Goal: Information Seeking & Learning: Understand process/instructions

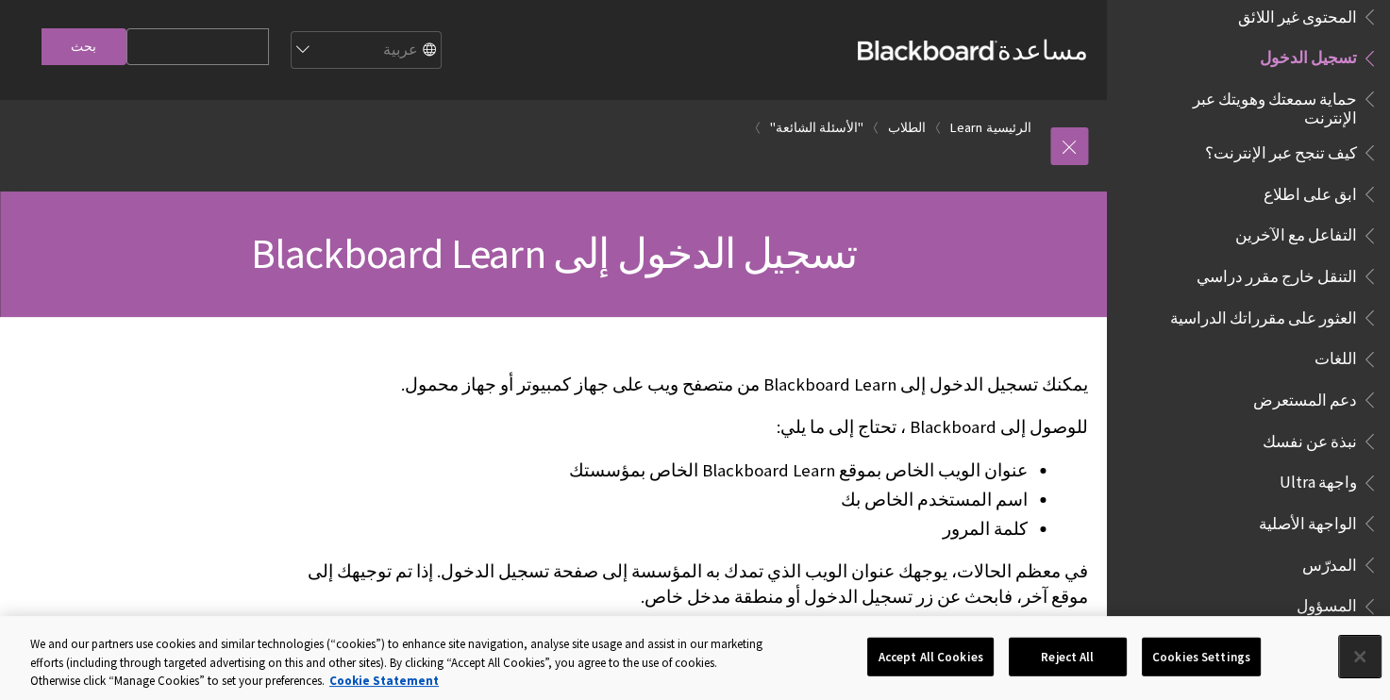
click at [1366, 659] on button "Close" at bounding box center [1360, 657] width 42 height 42
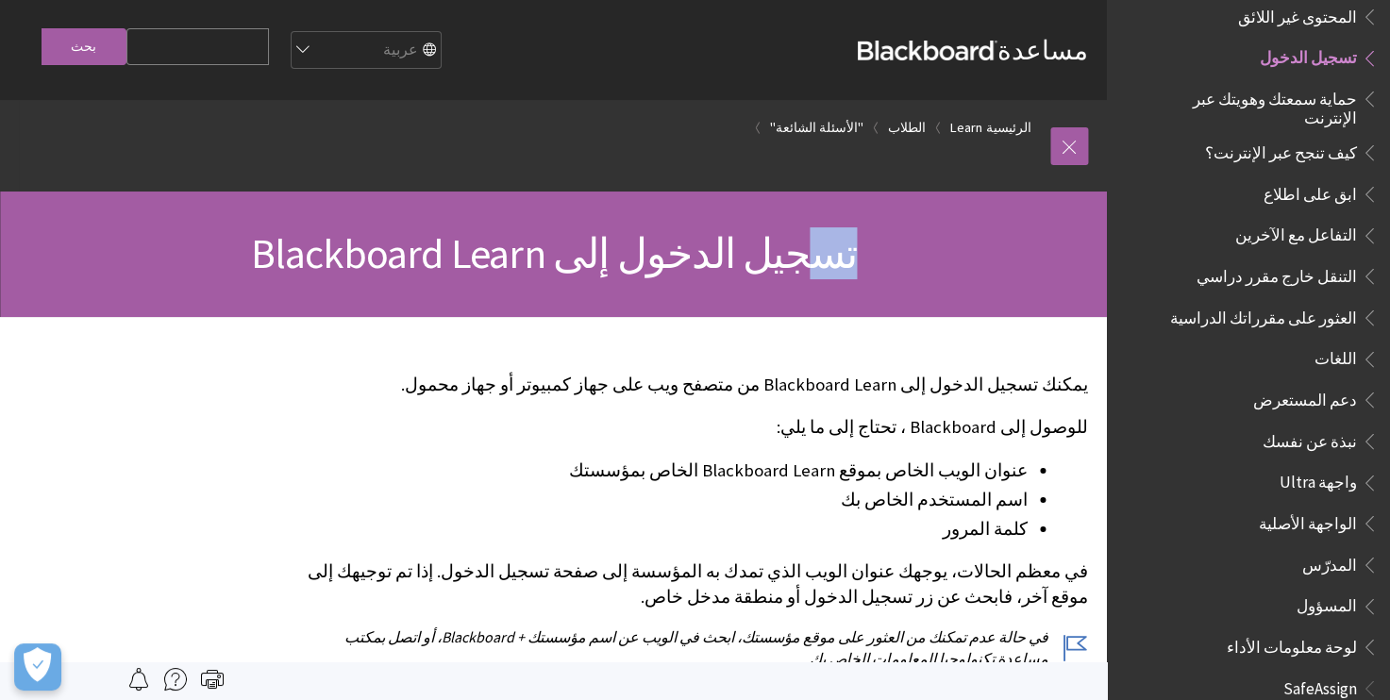
drag, startPoint x: 861, startPoint y: 251, endPoint x: 791, endPoint y: 234, distance: 72.8
click at [791, 234] on h1 "تسجيل الدخول إلى Blackboard Learn" at bounding box center [553, 254] width 1069 height 50
click at [1251, 42] on span "تسجيل الدخول" at bounding box center [1262, 58] width 232 height 32
click at [1305, 44] on span "تسجيل الدخول" at bounding box center [1307, 54] width 97 height 25
click at [1053, 149] on link at bounding box center [1069, 146] width 38 height 38
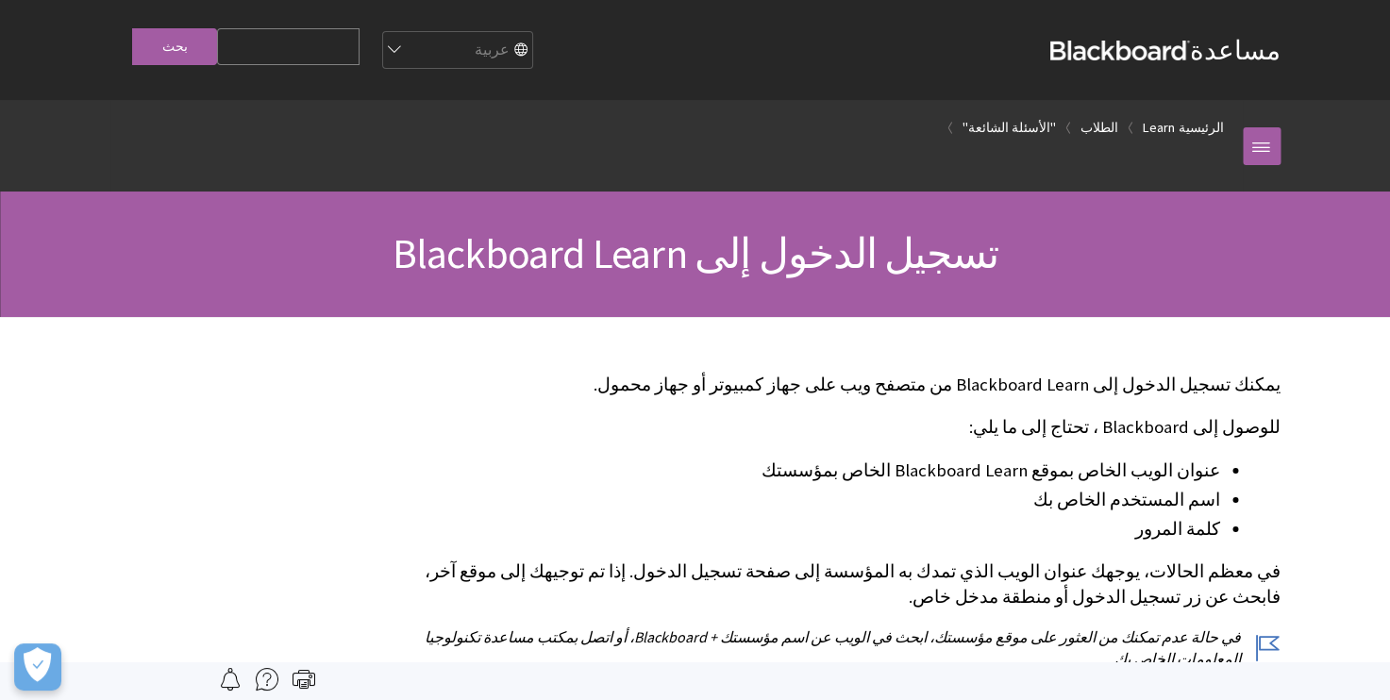
click at [898, 266] on span "تسجيل الدخول إلى Blackboard Learn" at bounding box center [694, 253] width 607 height 52
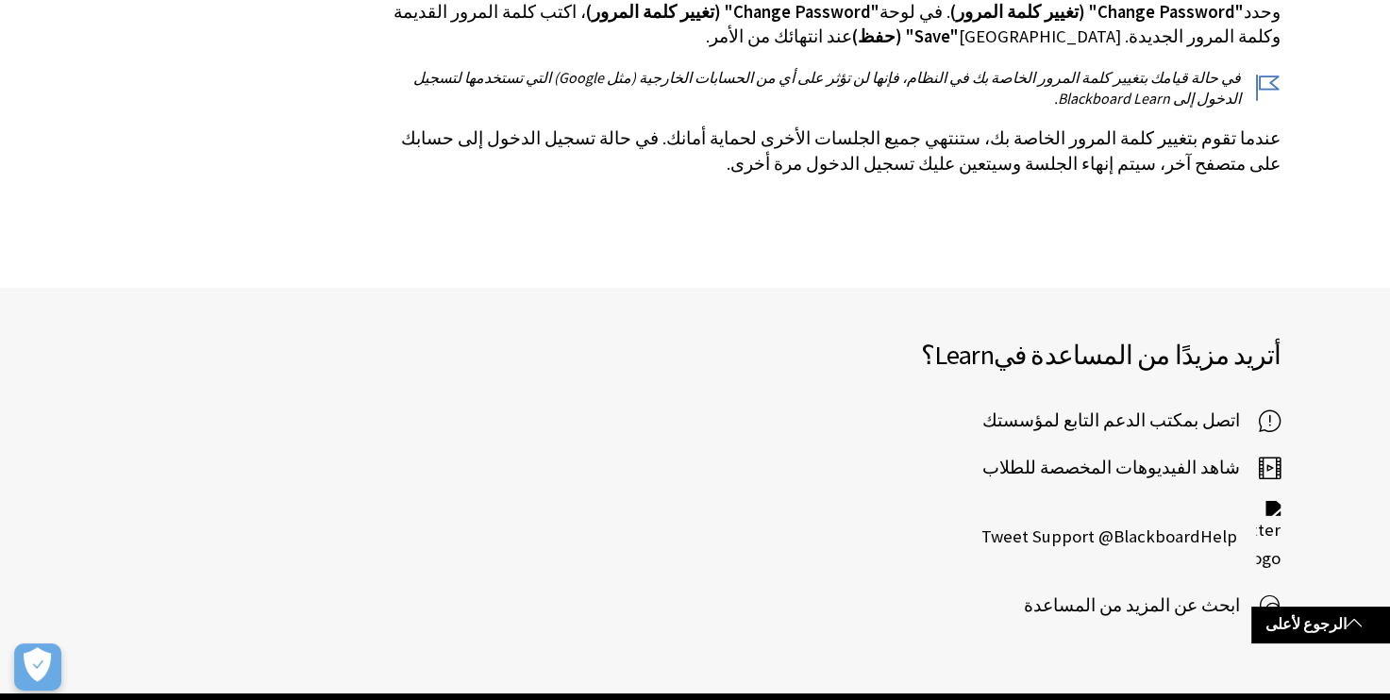
scroll to position [5181, 0]
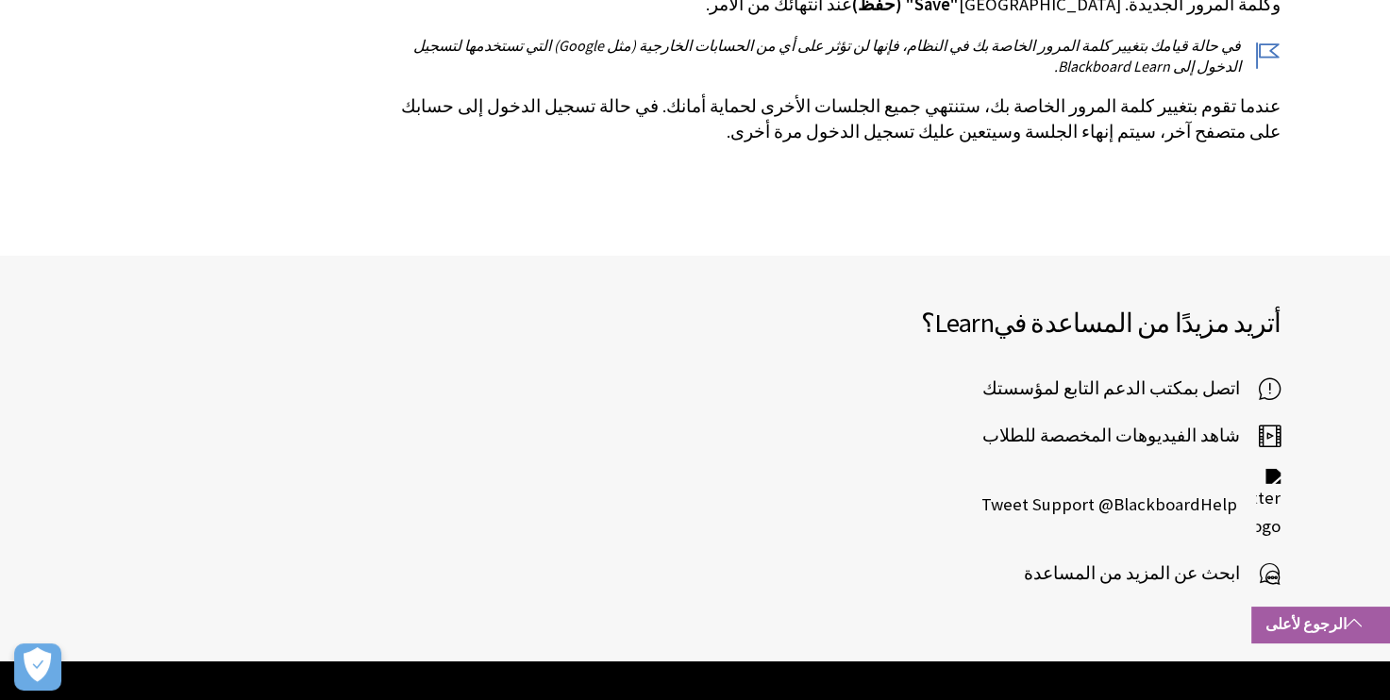
click at [1313, 628] on link "الرجوع لأعلى" at bounding box center [1320, 624] width 139 height 35
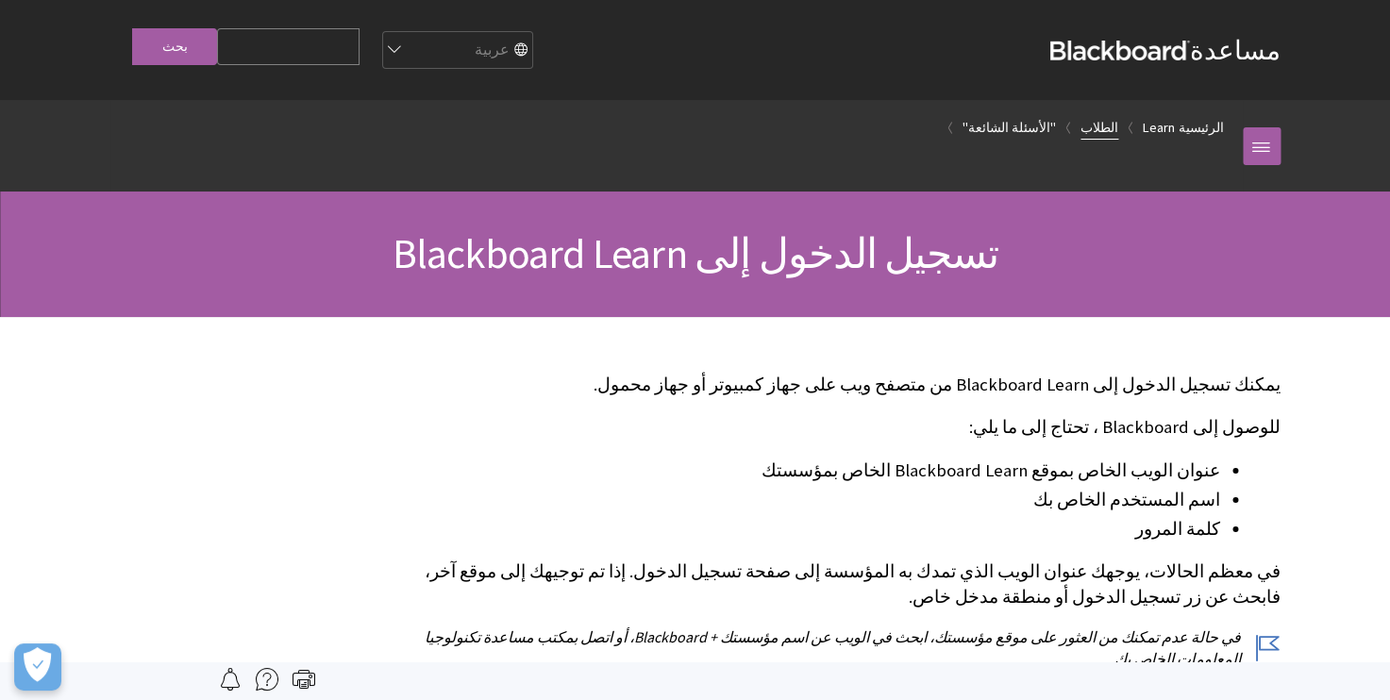
click at [1108, 123] on link "الطلاب" at bounding box center [1099, 128] width 38 height 24
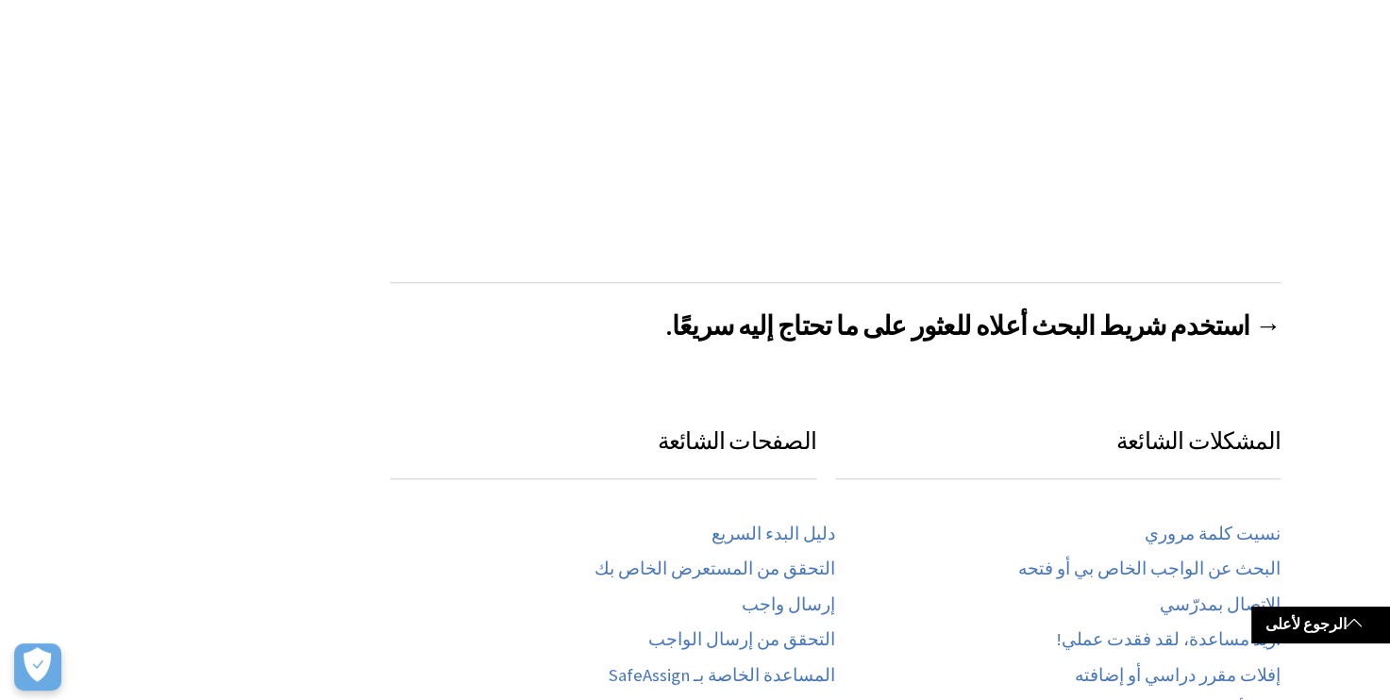
scroll to position [1347, 0]
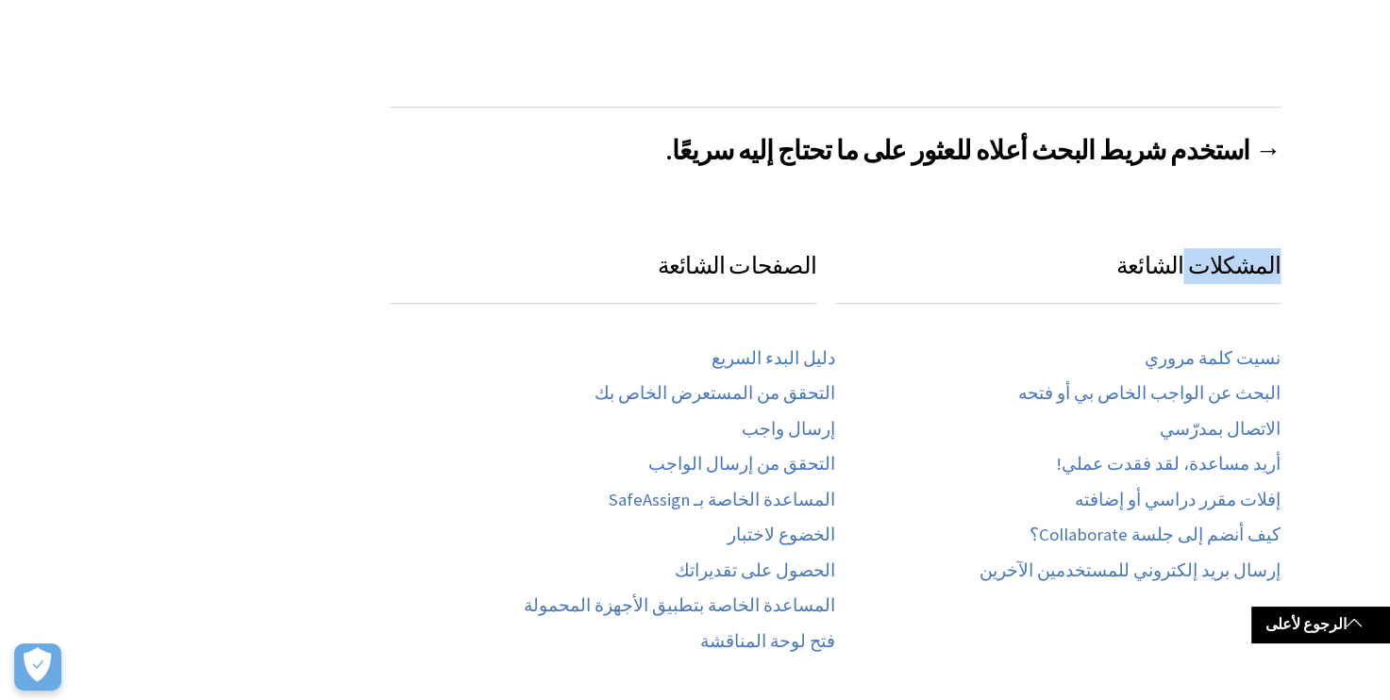
click at [1301, 258] on div "تجاوز إلى المحتوى الرئيسي مساعدة Blackboard مساعدة Bb English عربية Català Cymr…" at bounding box center [695, 698] width 1390 height 3200
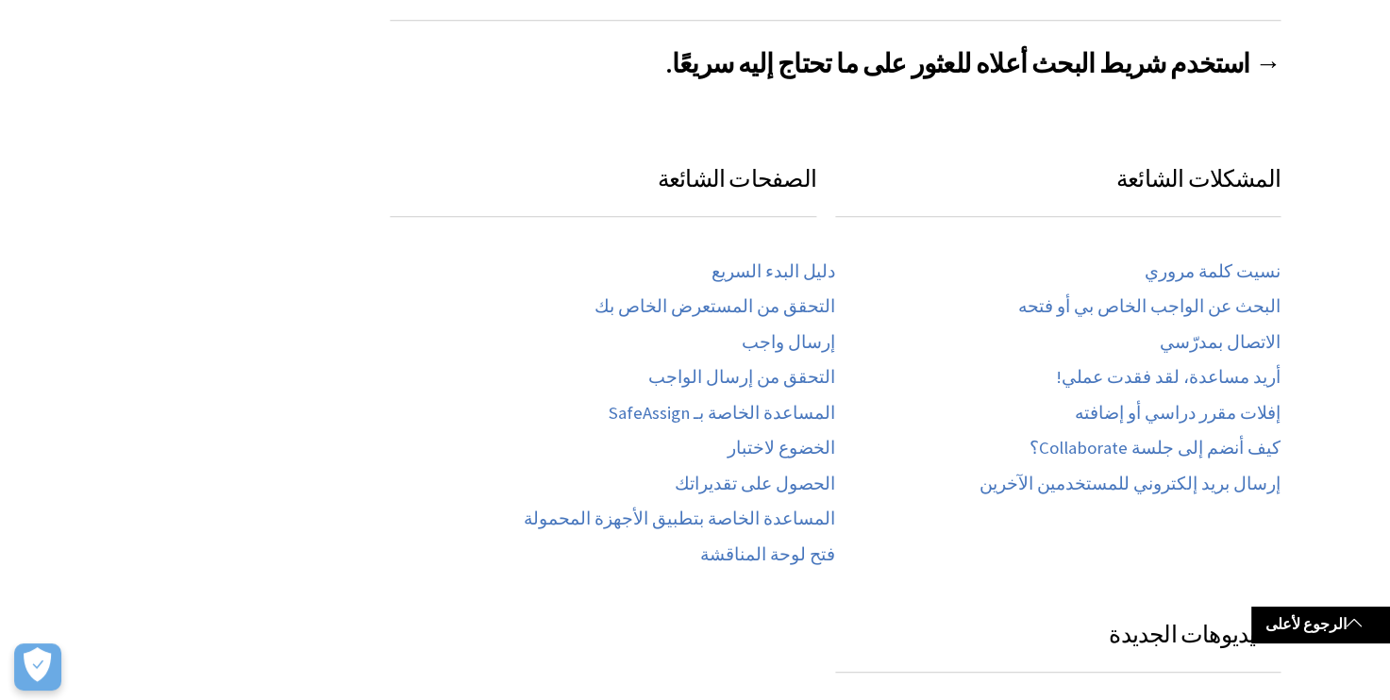
drag, startPoint x: 0, startPoint y: 0, endPoint x: 1351, endPoint y: 196, distance: 1365.0
click at [1351, 196] on div "تجاوز إلى المحتوى الرئيسي مساعدة Blackboard مساعدة Bb English عربية Català Cymr…" at bounding box center [695, 611] width 1390 height 3200
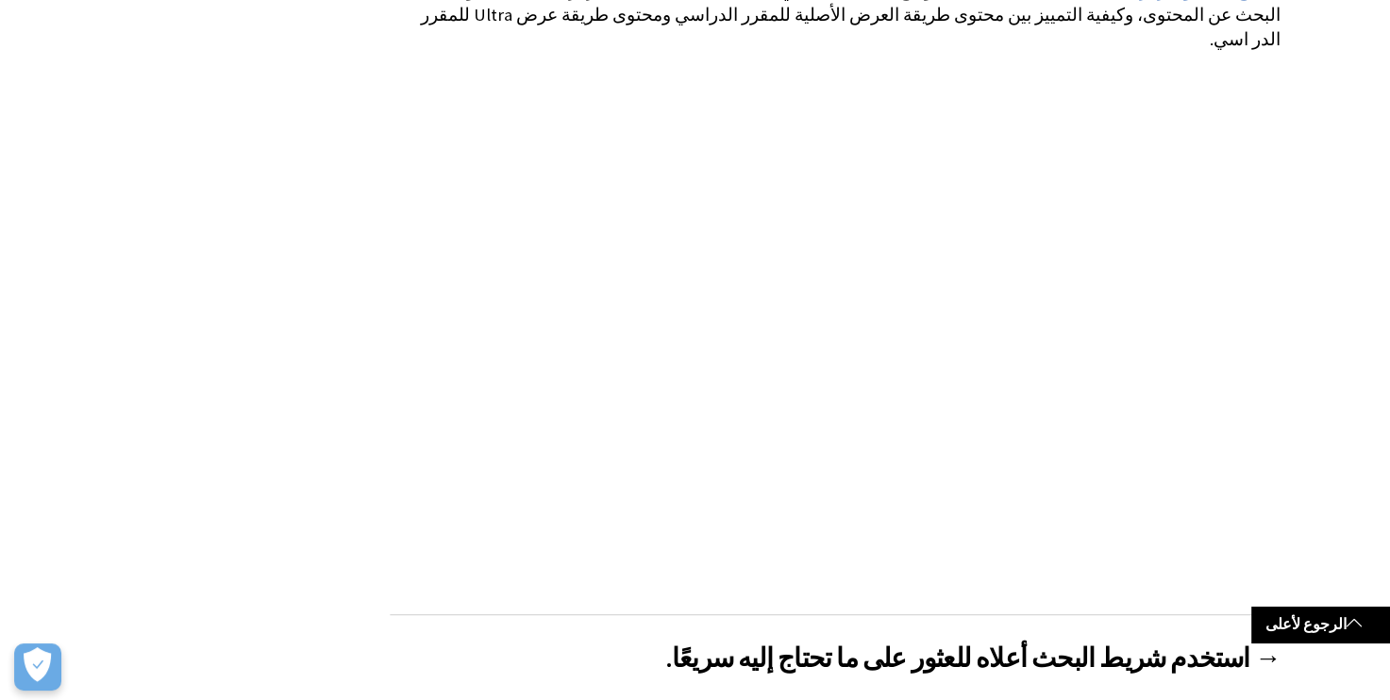
scroll to position [0, 0]
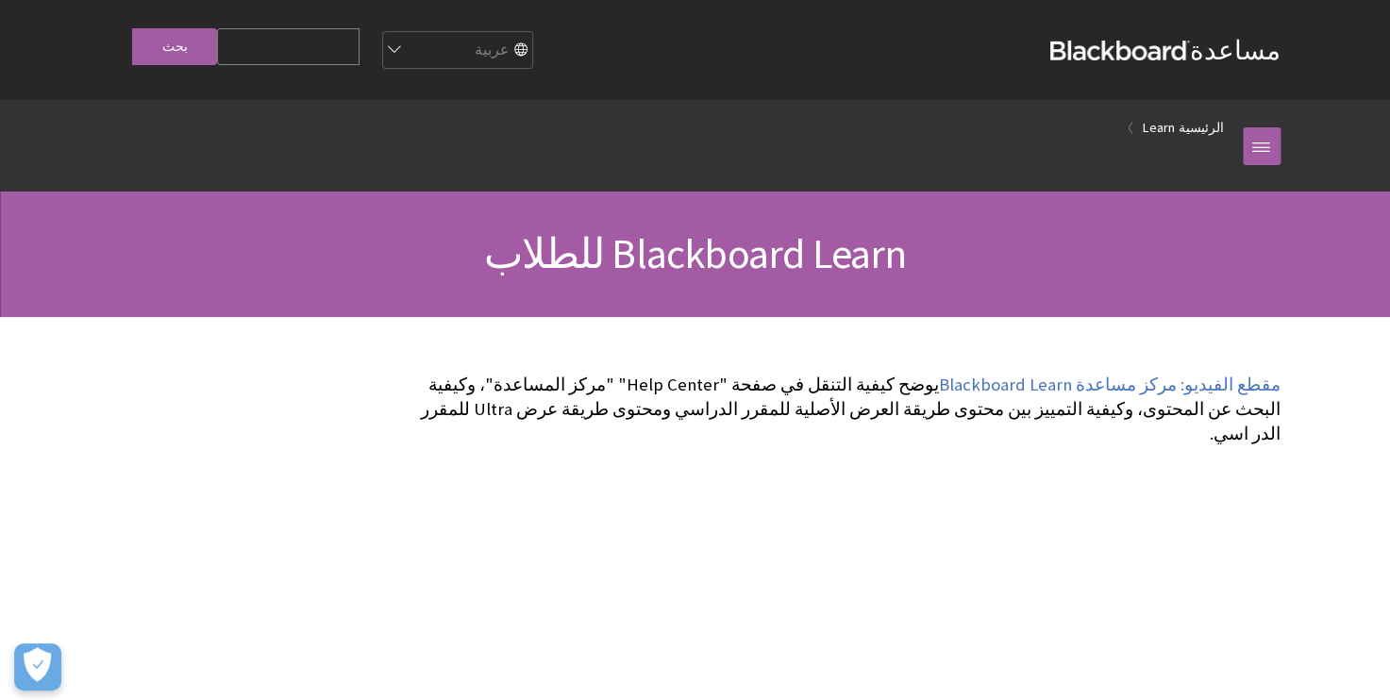
click at [294, 42] on input "Search Query" at bounding box center [288, 46] width 142 height 37
click at [1174, 122] on link "Learn" at bounding box center [1158, 128] width 32 height 24
click at [1193, 119] on link "الرئيسية" at bounding box center [1200, 128] width 45 height 24
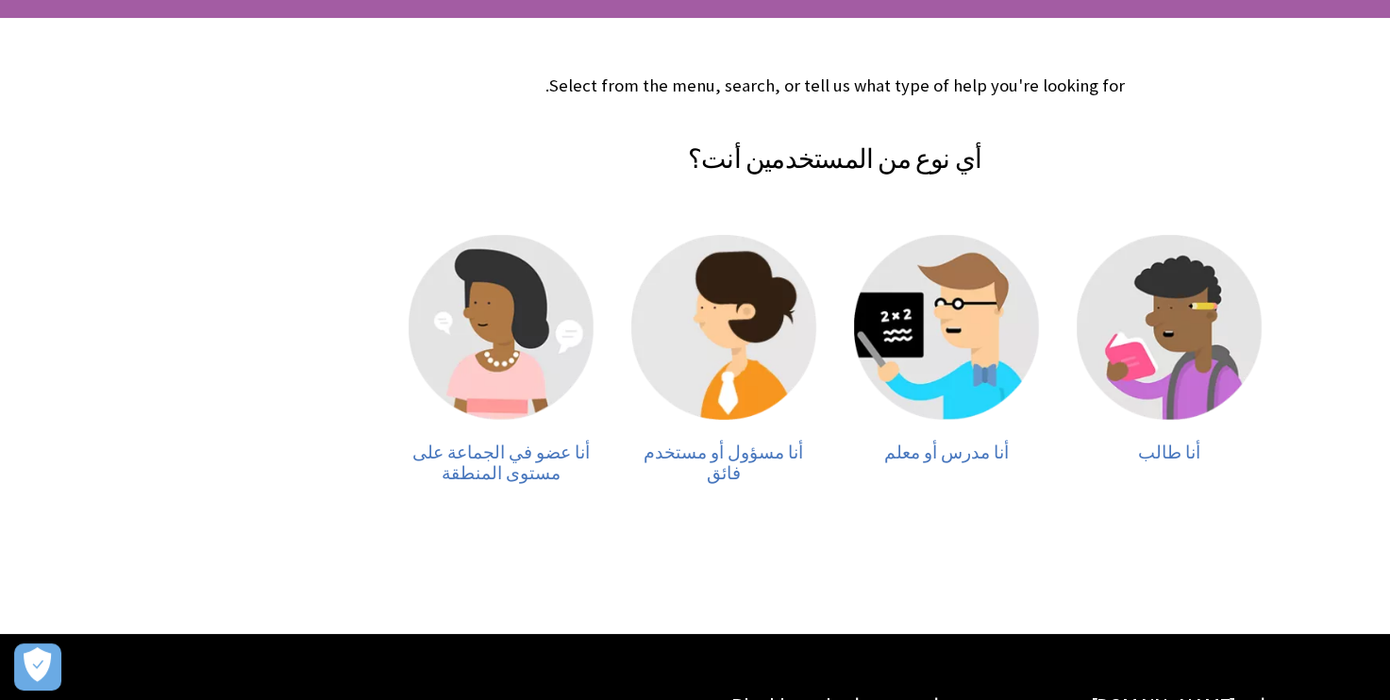
scroll to position [302, 0]
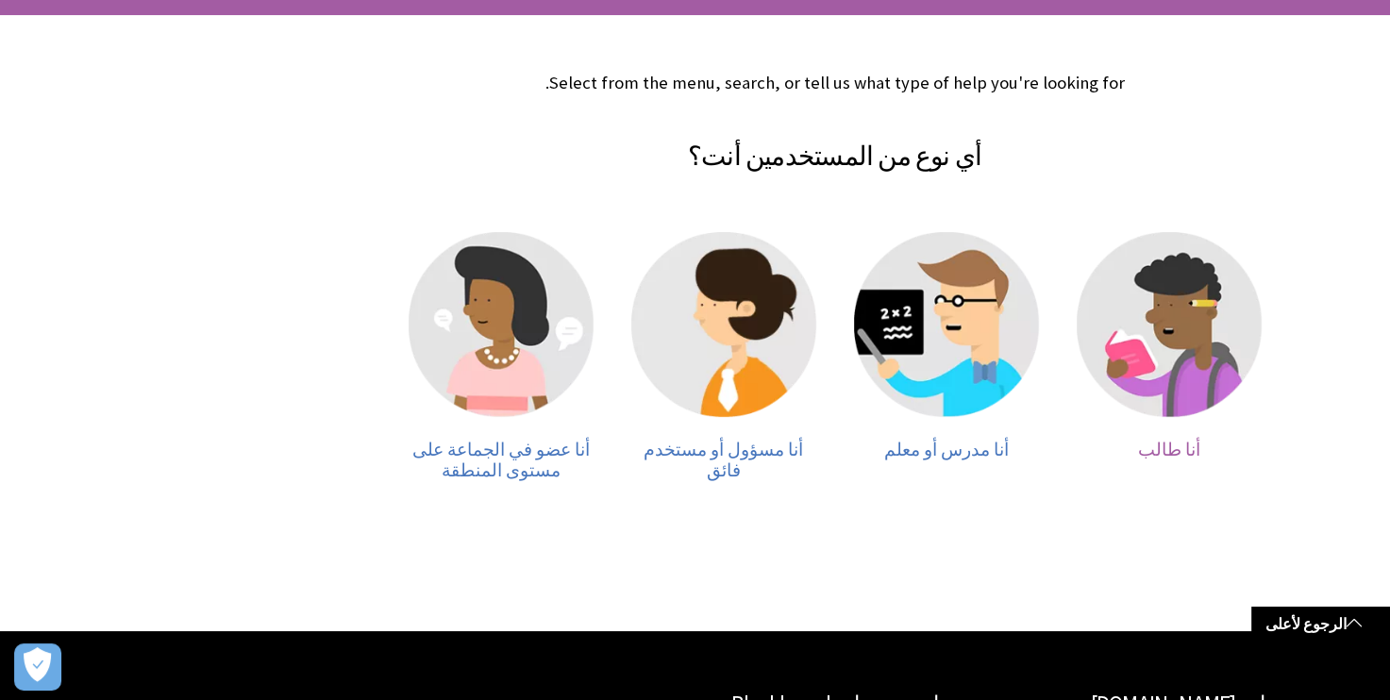
click at [1207, 317] on img at bounding box center [1168, 324] width 185 height 185
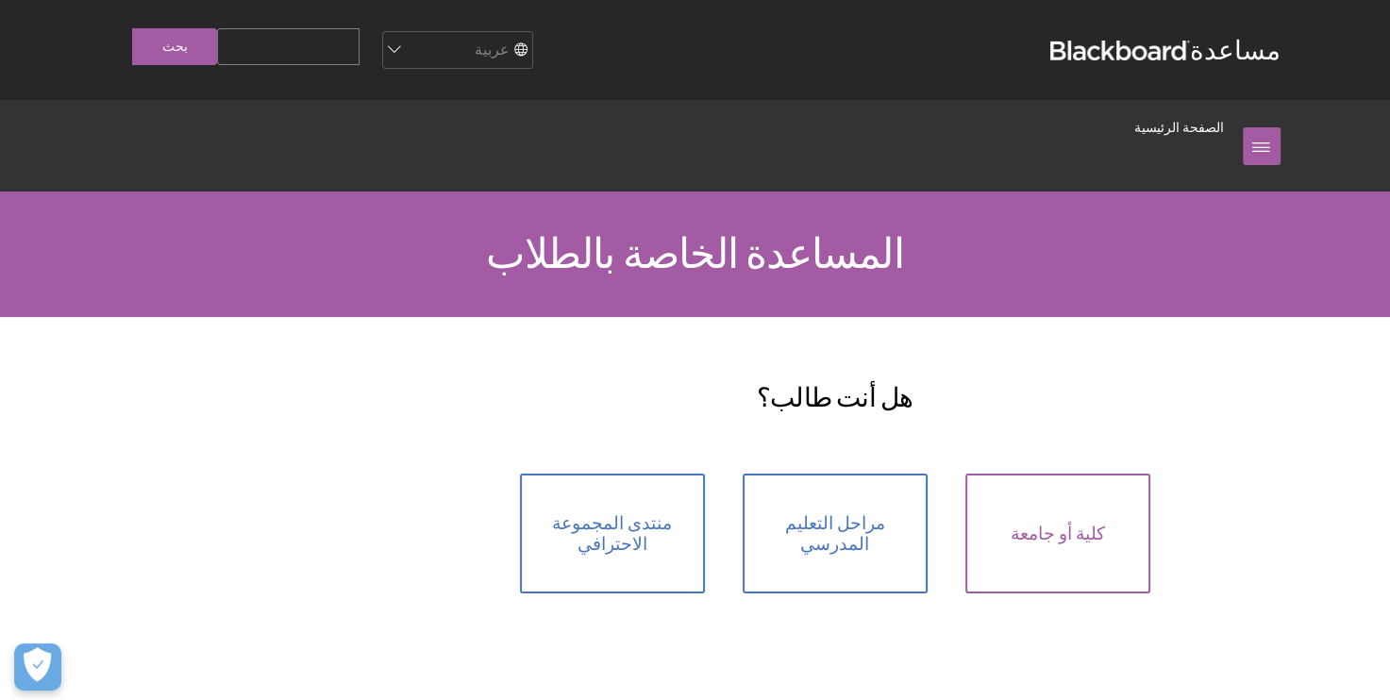
click at [1023, 532] on span "كلية أو جامعة" at bounding box center [1057, 534] width 94 height 21
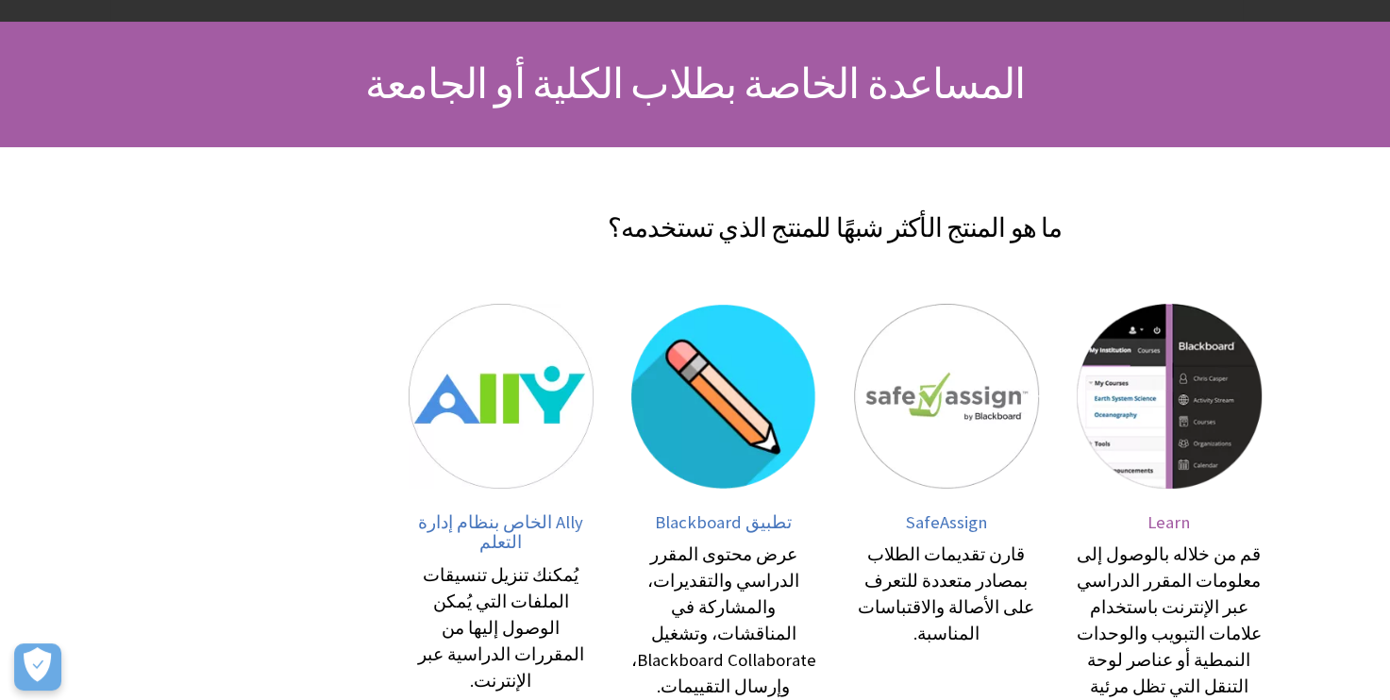
scroll to position [175, 0]
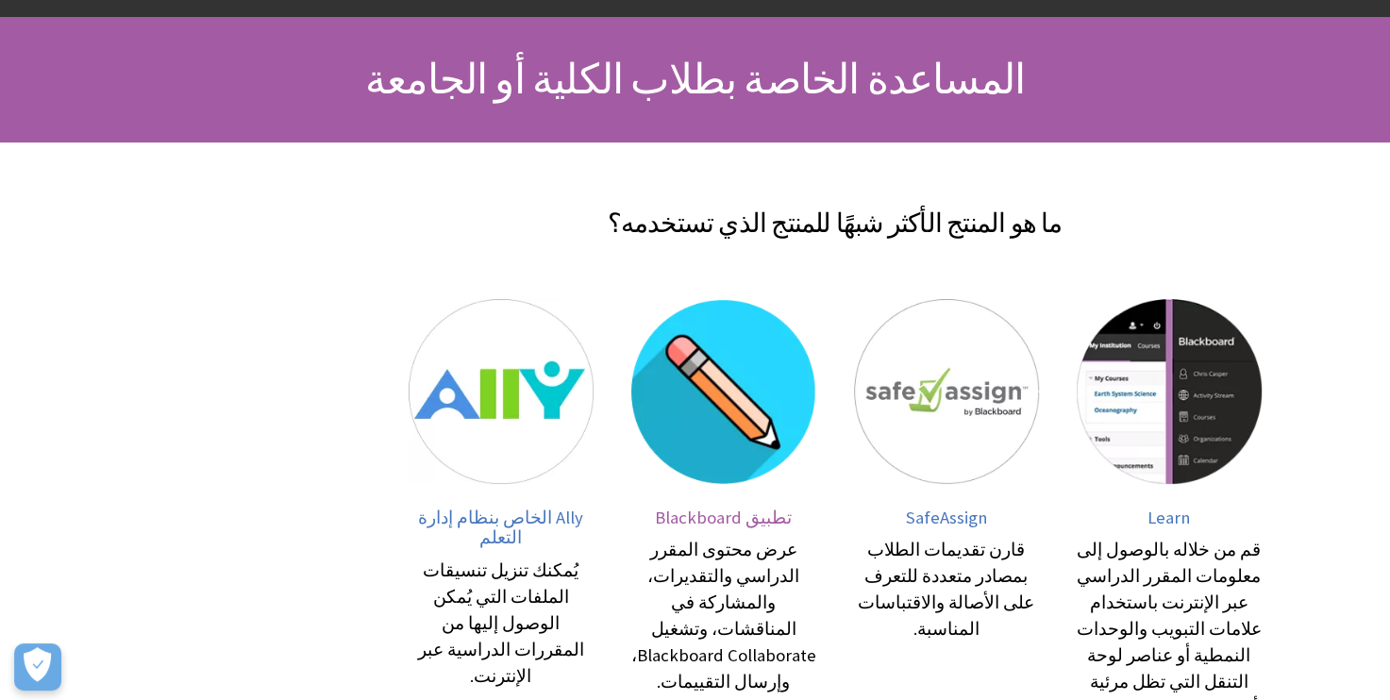
click at [719, 425] on img at bounding box center [723, 391] width 185 height 185
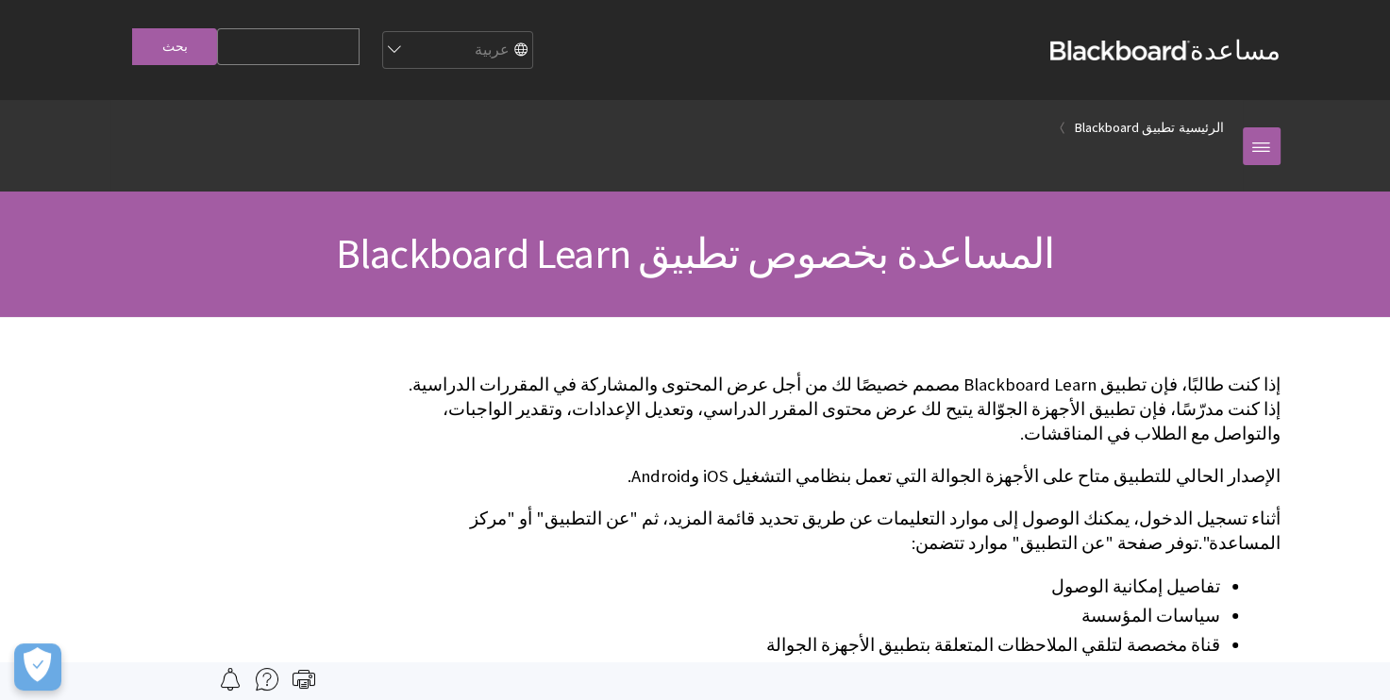
scroll to position [197, 0]
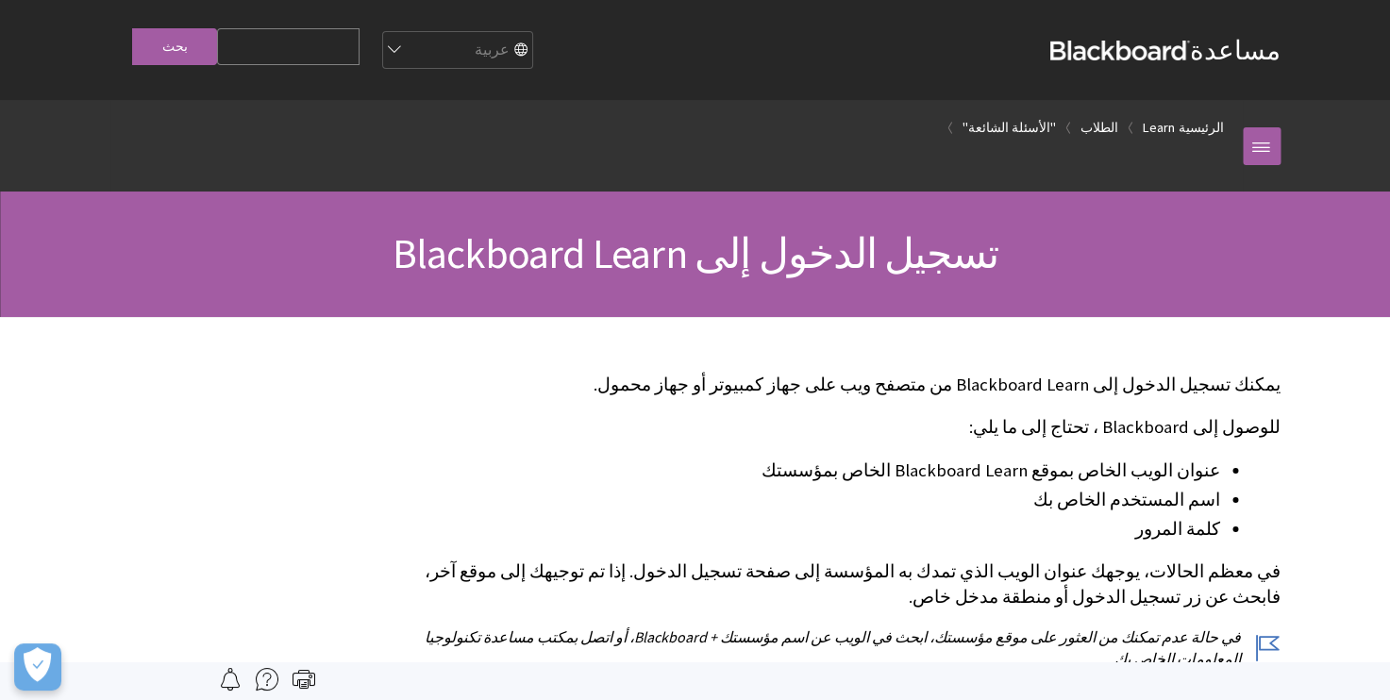
scroll to position [1512, 0]
drag, startPoint x: 834, startPoint y: 391, endPoint x: 797, endPoint y: 348, distance: 56.9
drag, startPoint x: 797, startPoint y: 348, endPoint x: 869, endPoint y: 303, distance: 84.8
click at [869, 303] on div "تسجيل الدخول إلى Blackboard Learn" at bounding box center [695, 253] width 1390 height 125
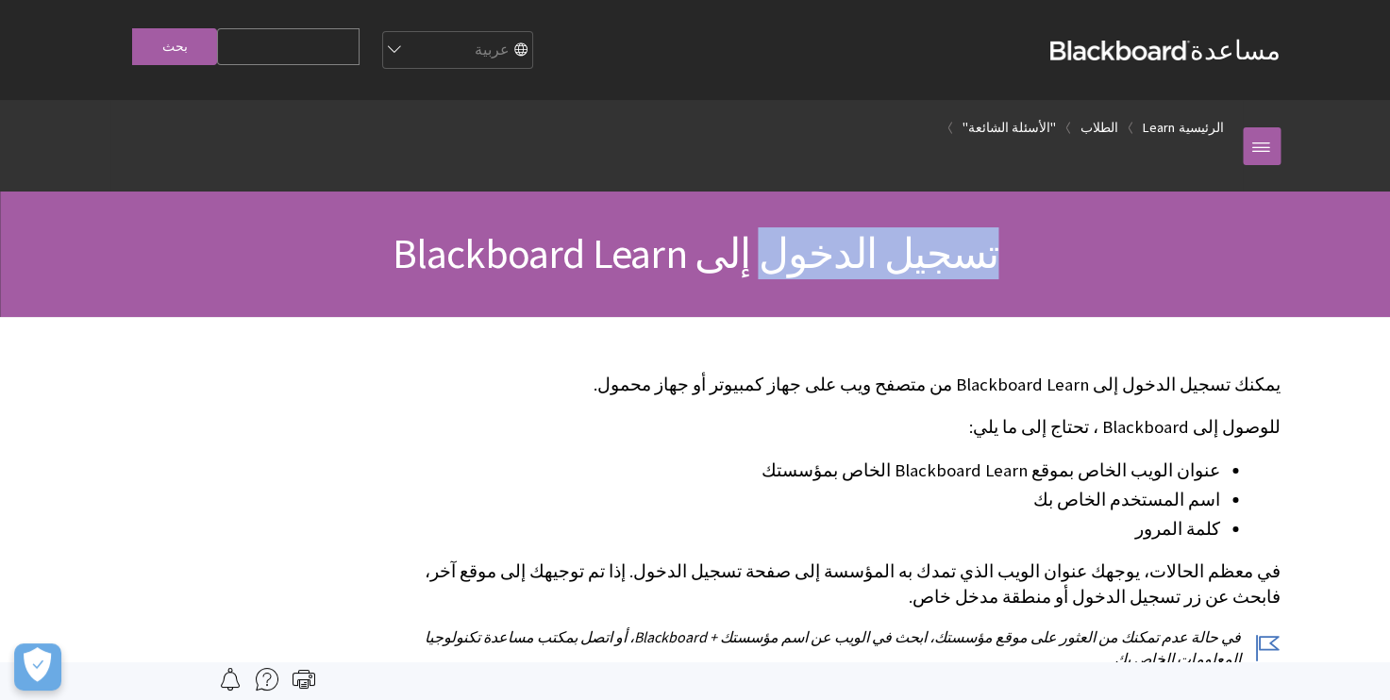
drag, startPoint x: 869, startPoint y: 303, endPoint x: 894, endPoint y: 239, distance: 69.0
click at [894, 239] on div "تسجيل الدخول إلى Blackboard Learn" at bounding box center [695, 253] width 1390 height 125
click at [894, 239] on span "تسجيل الدخول إلى Blackboard Learn" at bounding box center [694, 253] width 607 height 52
click at [1019, 264] on h1 "تسجيل الدخول إلى Blackboard Learn" at bounding box center [695, 254] width 1207 height 50
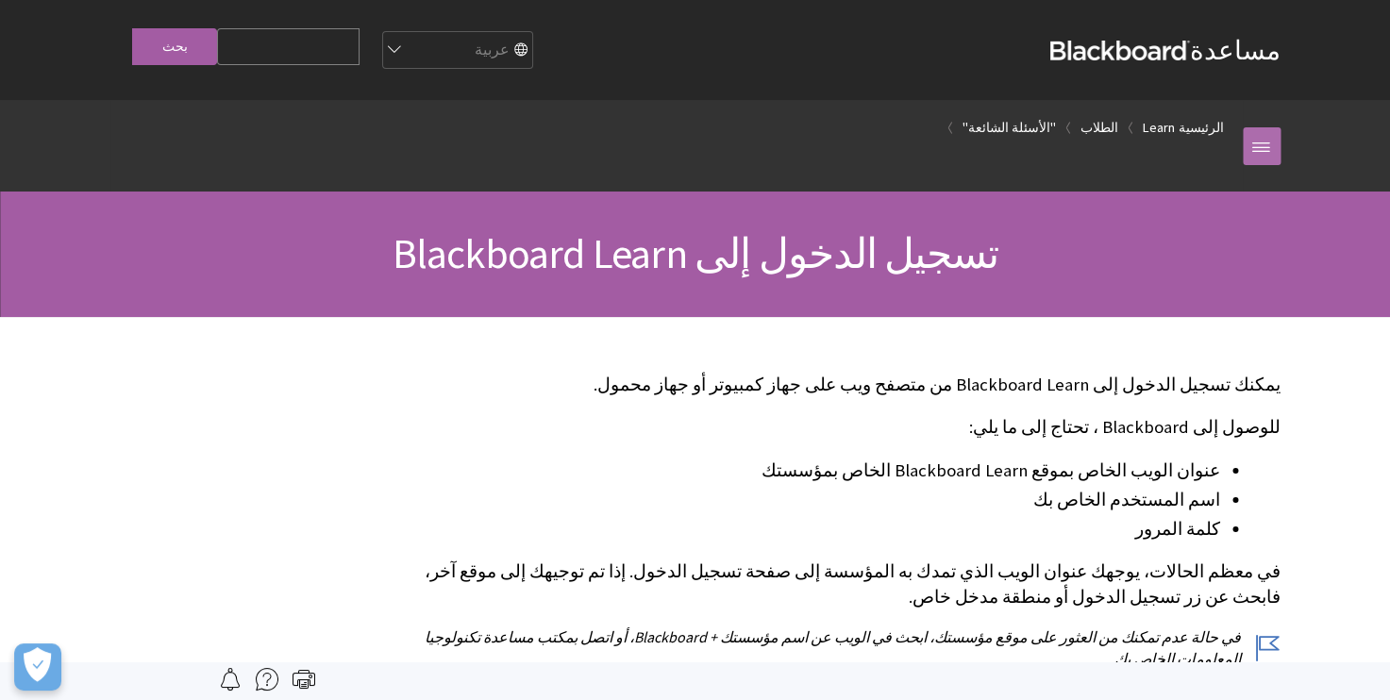
click at [1255, 143] on link at bounding box center [1261, 146] width 38 height 38
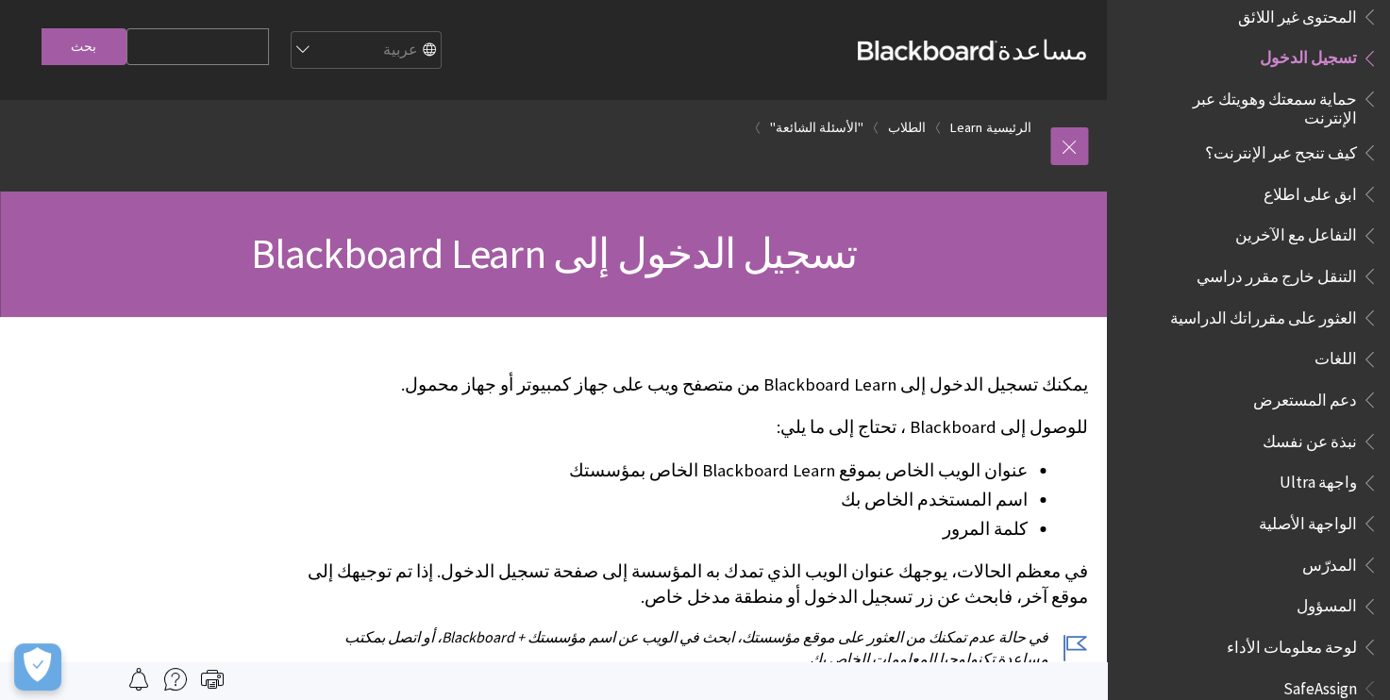
click at [1305, 44] on span "تسجيل الدخول" at bounding box center [1307, 54] width 97 height 25
drag, startPoint x: 1328, startPoint y: 42, endPoint x: 1367, endPoint y: 42, distance: 38.7
click at [1367, 42] on span "تسجيل الدخول" at bounding box center [1262, 58] width 232 height 32
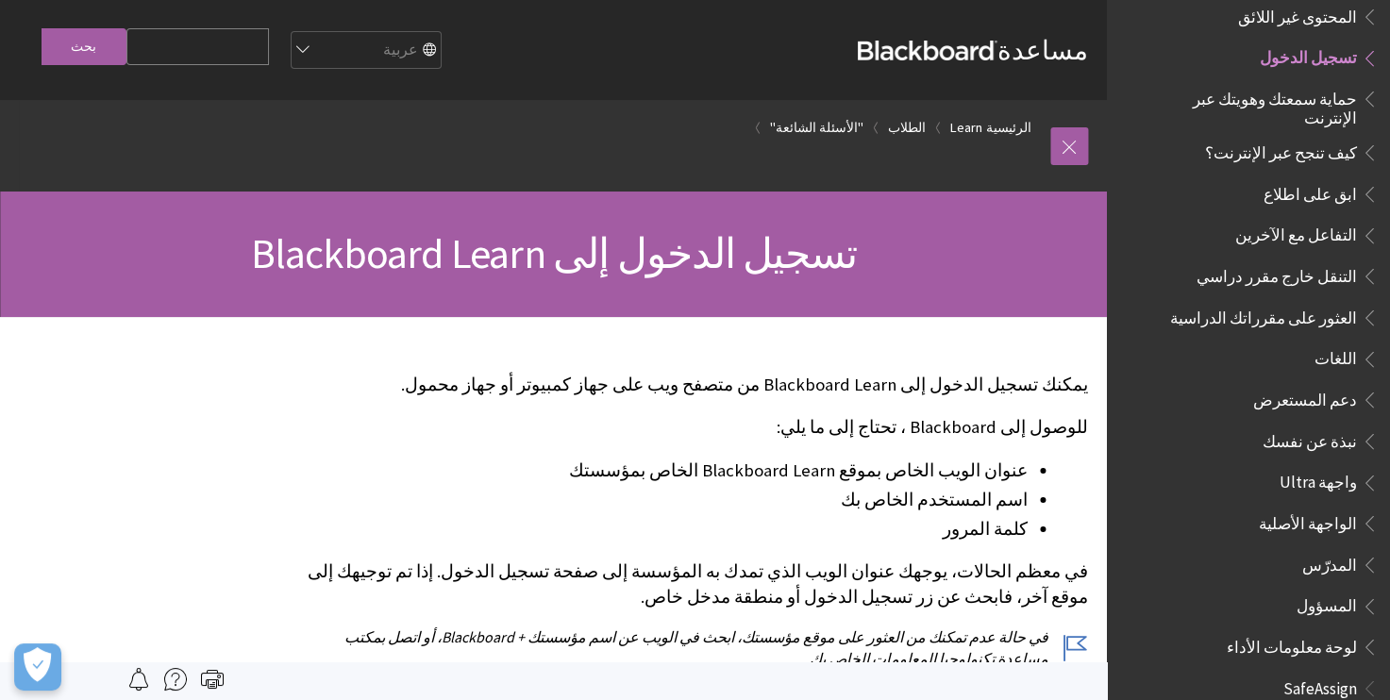
click at [1367, 42] on span "Book outline for Blackboard Learn Help" at bounding box center [1367, 54] width 20 height 24
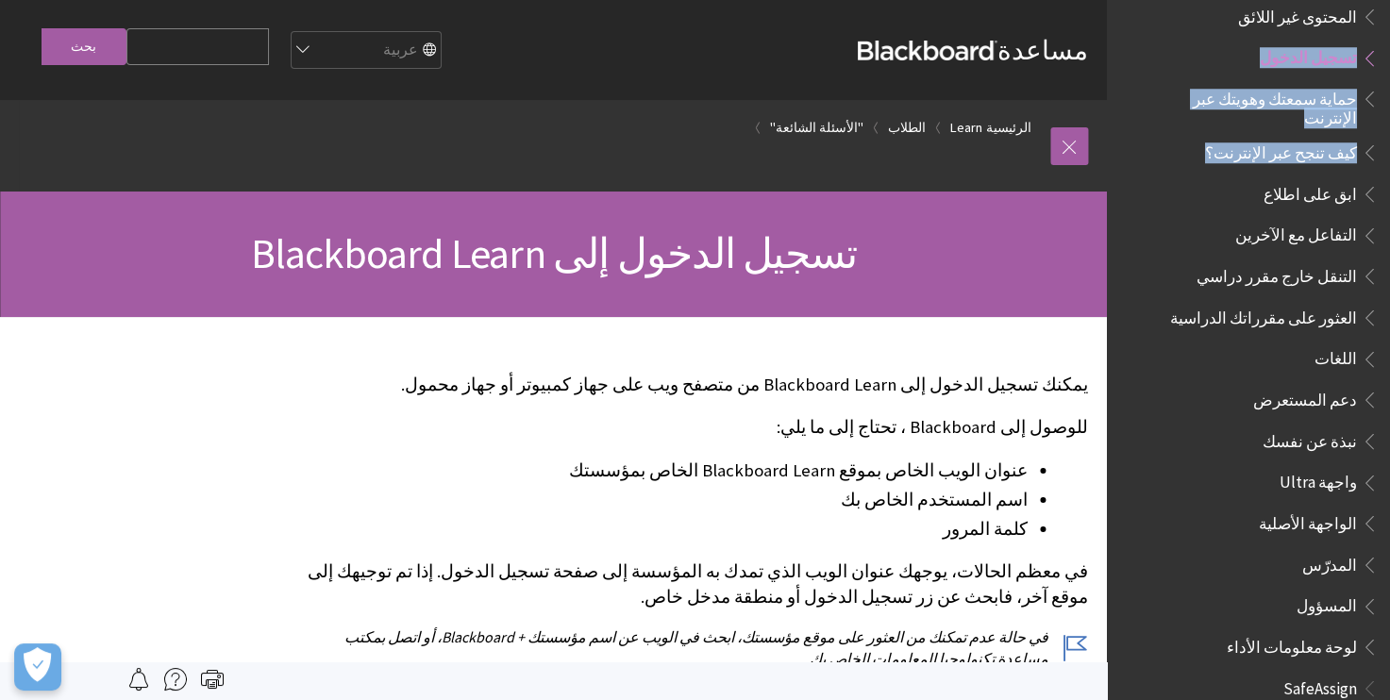
drag, startPoint x: 1367, startPoint y: 42, endPoint x: 1111, endPoint y: 108, distance: 264.3
click at [1111, 108] on div "كل المنتجات Ally Ally الخاص بنظام إدارة التعلم Ally الخاص بمواقع الويب Ally All…" at bounding box center [1248, 350] width 283 height 700
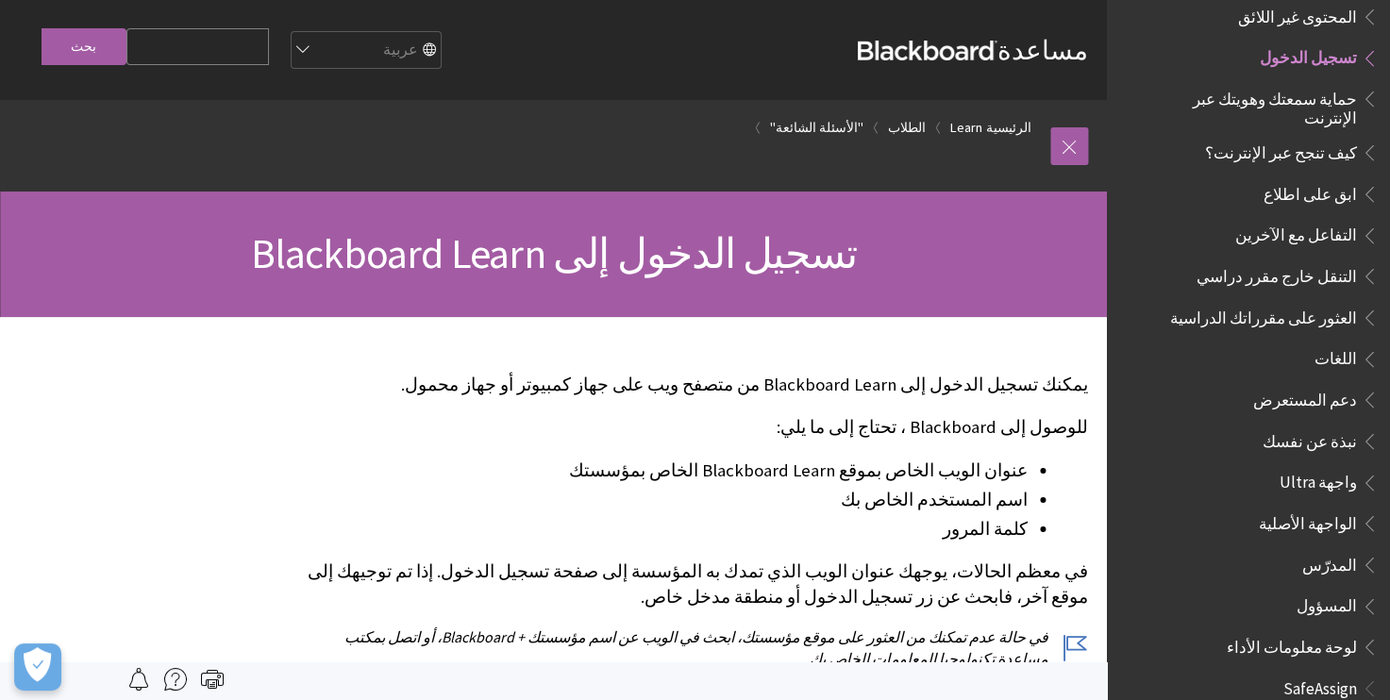
drag, startPoint x: 1111, startPoint y: 108, endPoint x: 1021, endPoint y: 169, distance: 108.8
click at [1021, 169] on div "مسار التنقل الرئيسية Learn الطلاب "الأسئلة الشائعة"" at bounding box center [534, 146] width 1031 height 92
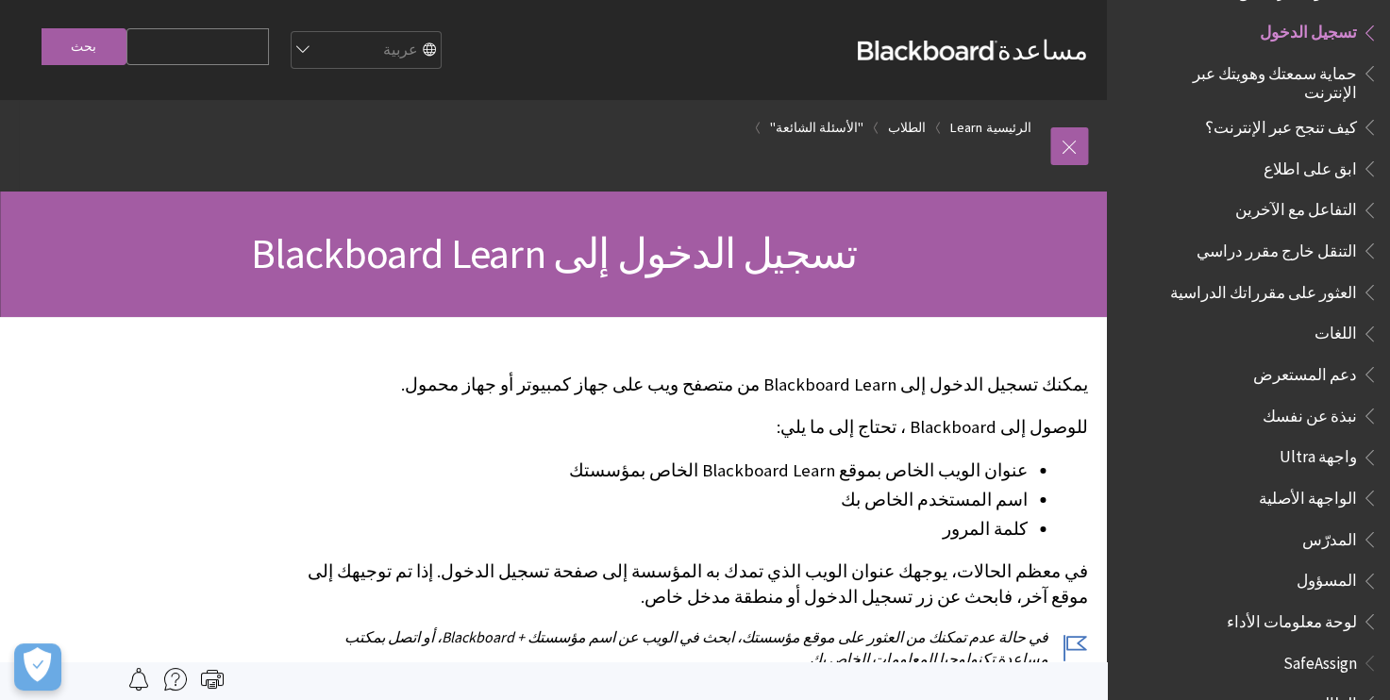
scroll to position [1535, 0]
click at [989, 315] on div "تسجيل الدخول إلى Blackboard Learn" at bounding box center [553, 253] width 1107 height 125
click at [1062, 163] on link at bounding box center [1069, 146] width 38 height 38
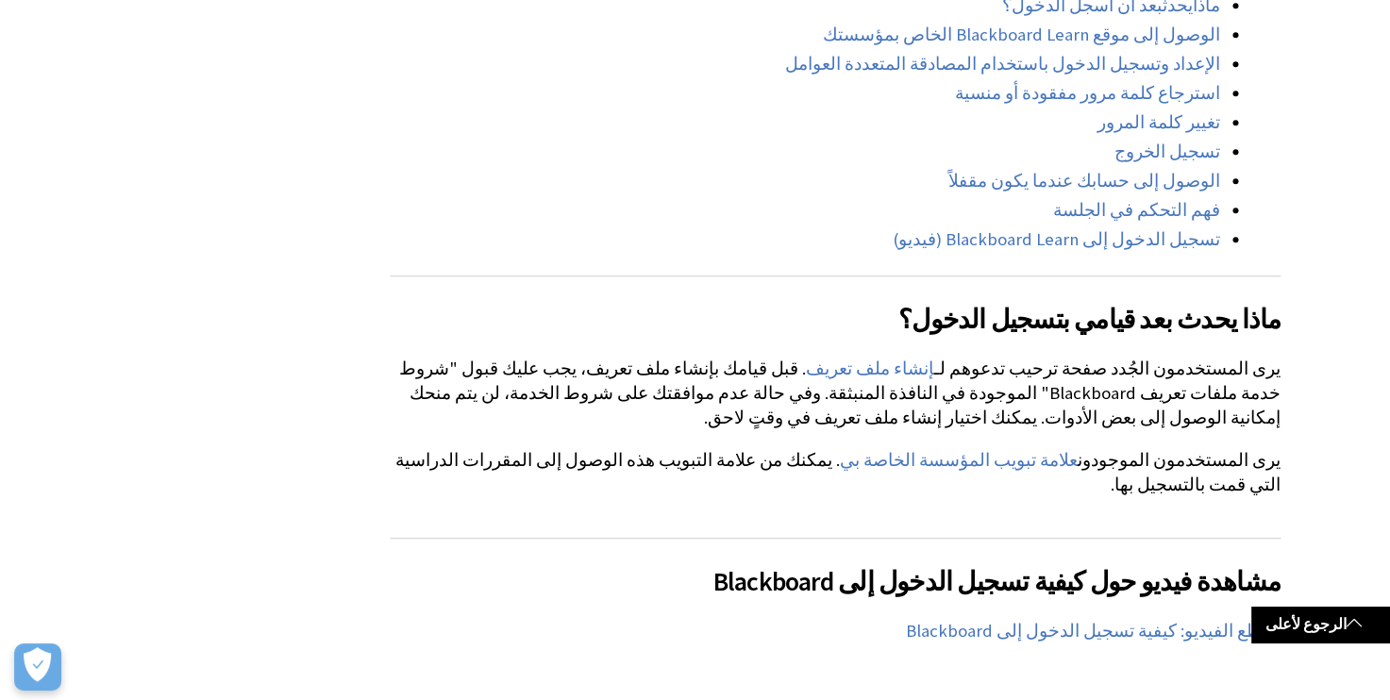
scroll to position [875, 0]
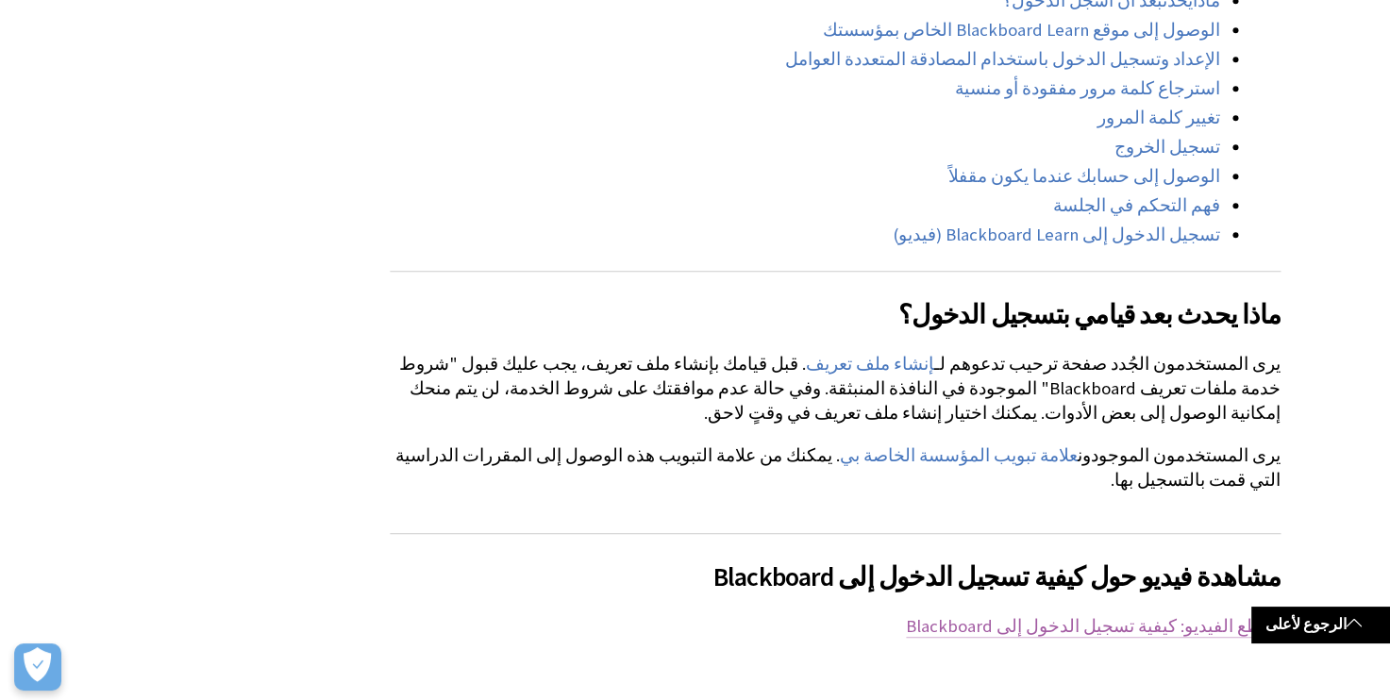
click at [1074, 615] on link "مقطع الفيديو: كيفية تسجيل الدخول إلى Blackboard" at bounding box center [1093, 626] width 375 height 23
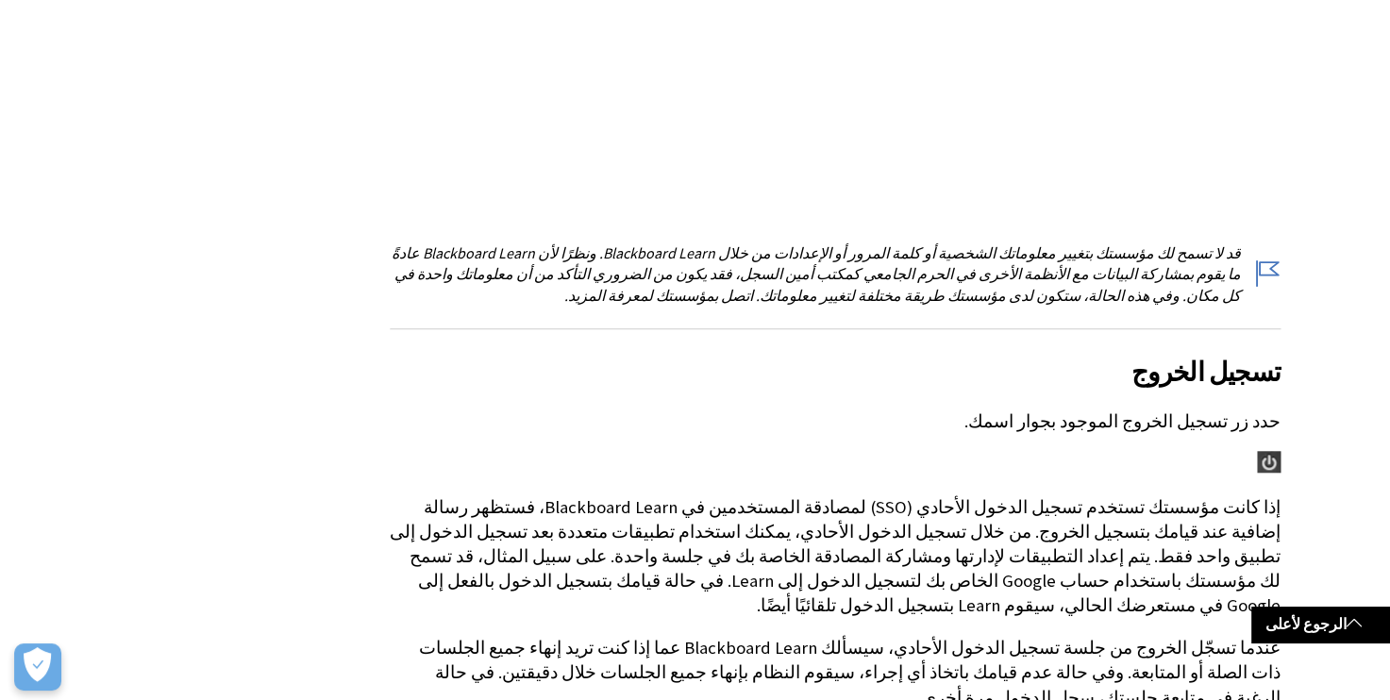
scroll to position [1663, 0]
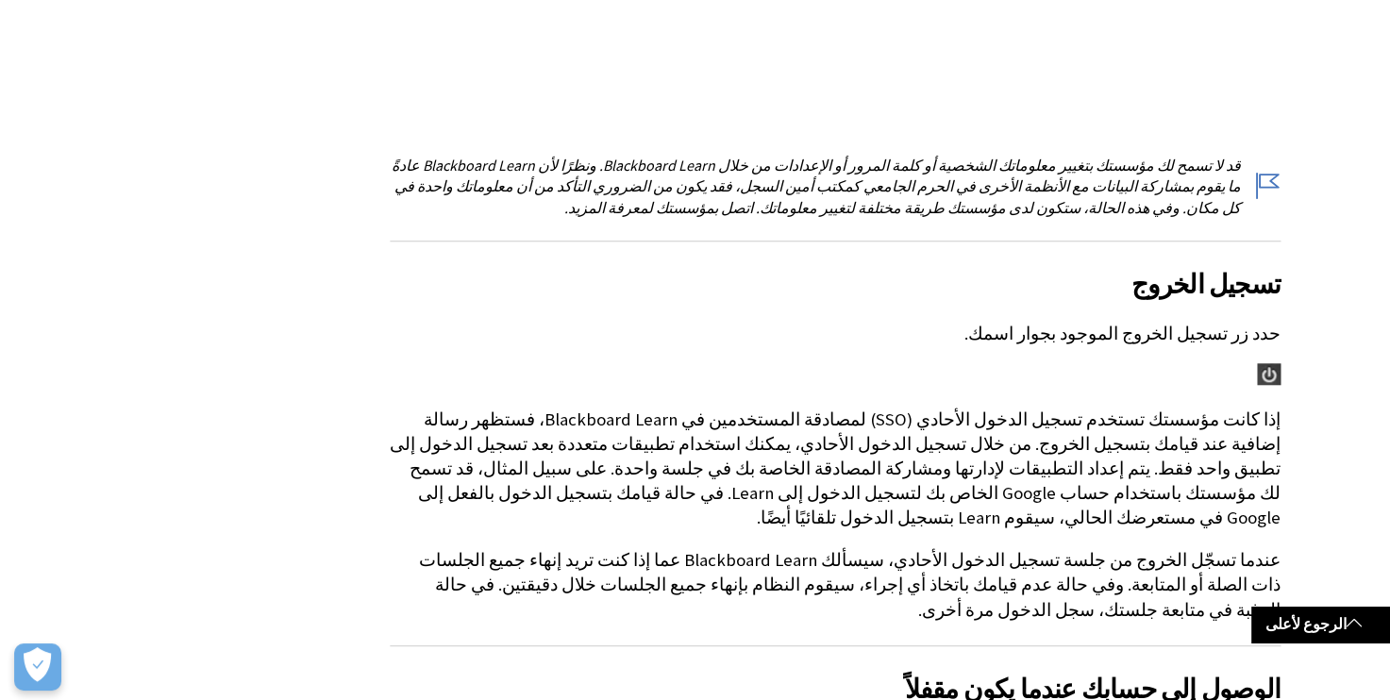
click at [1261, 363] on img at bounding box center [1269, 374] width 24 height 22
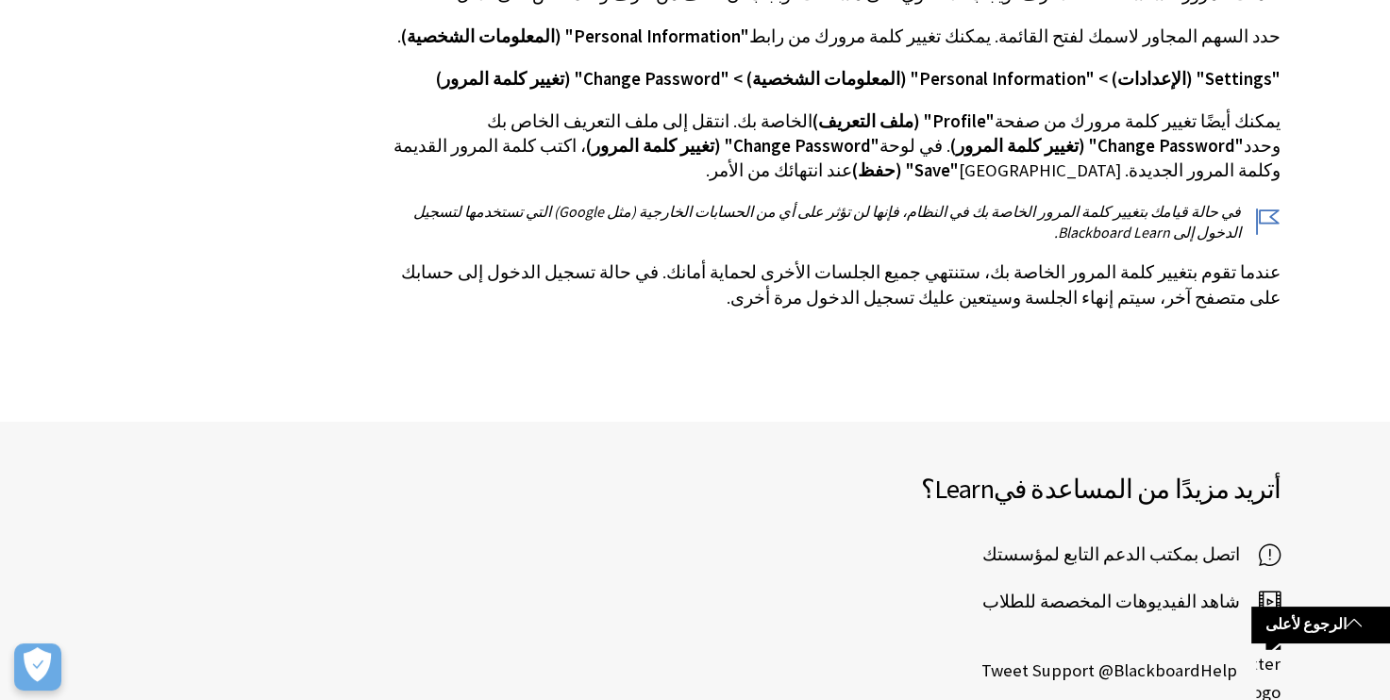
scroll to position [5005, 0]
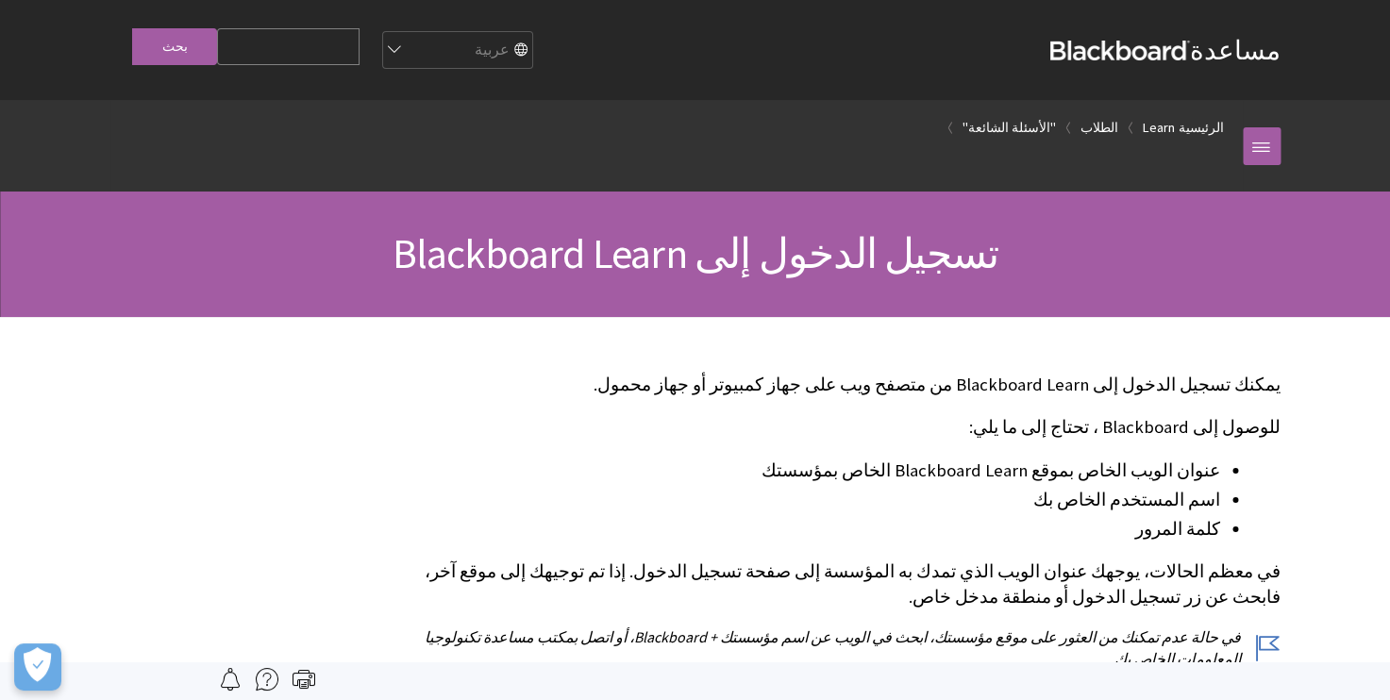
scroll to position [1512, 0]
click at [1267, 142] on link at bounding box center [1261, 146] width 38 height 38
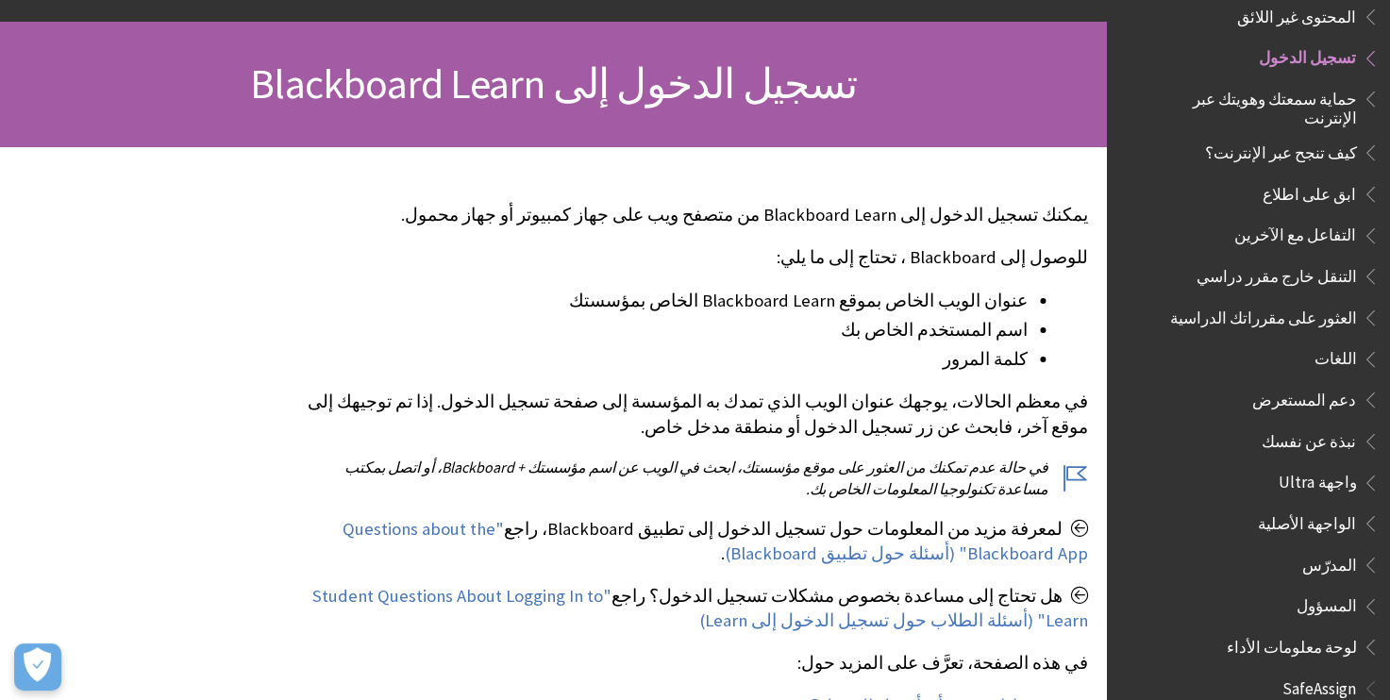
scroll to position [175, 0]
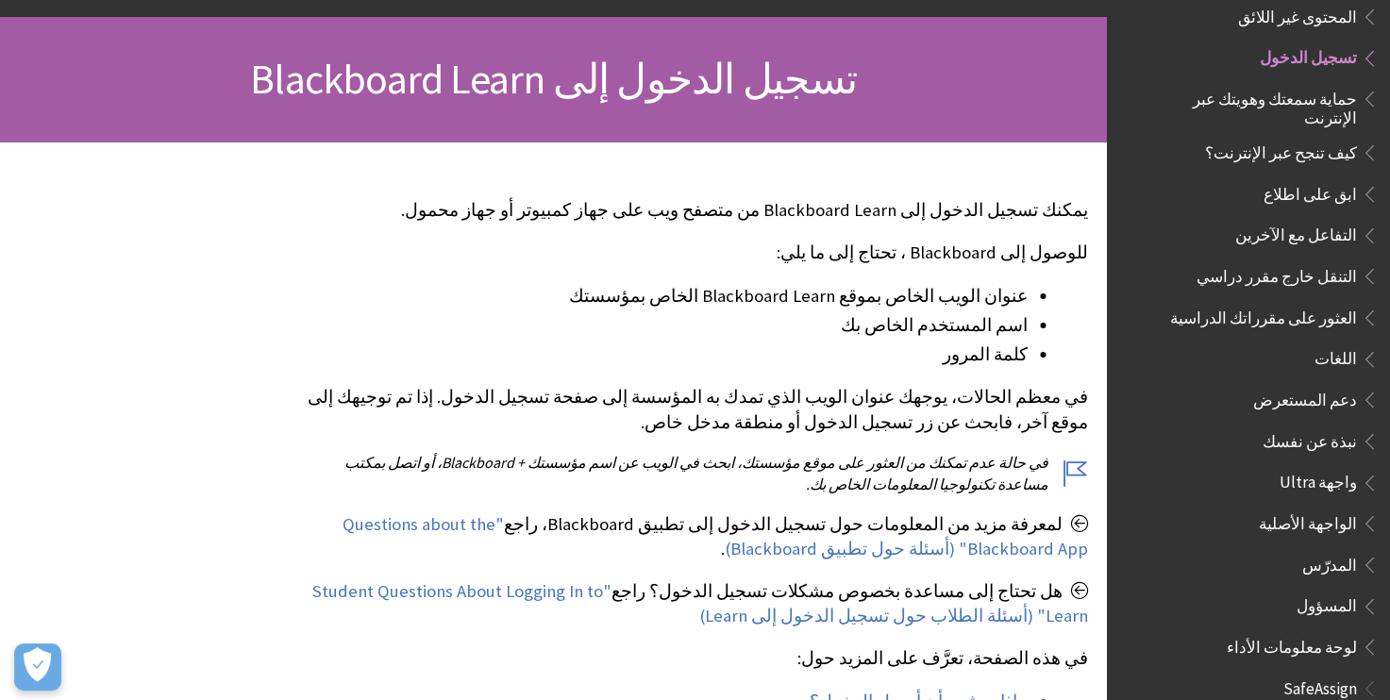
click at [1203, 178] on span "ابق على اطلاع" at bounding box center [1257, 194] width 241 height 32
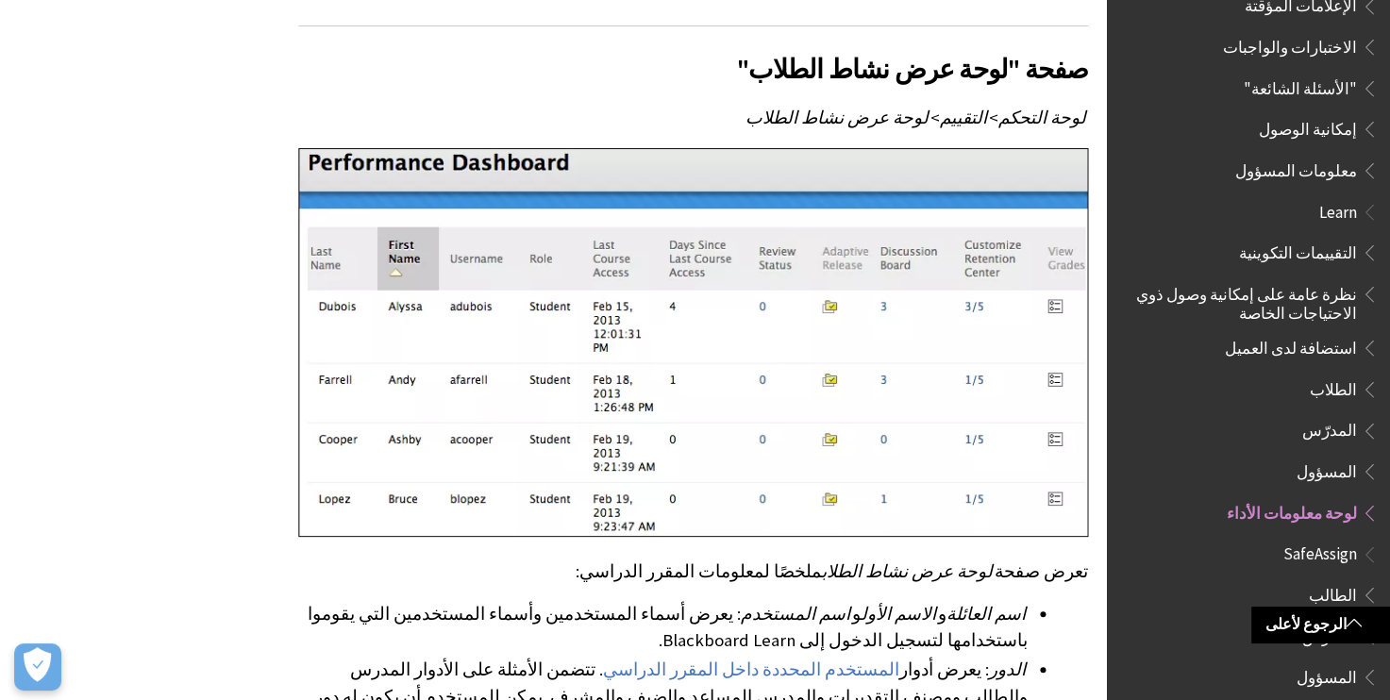
scroll to position [612, 0]
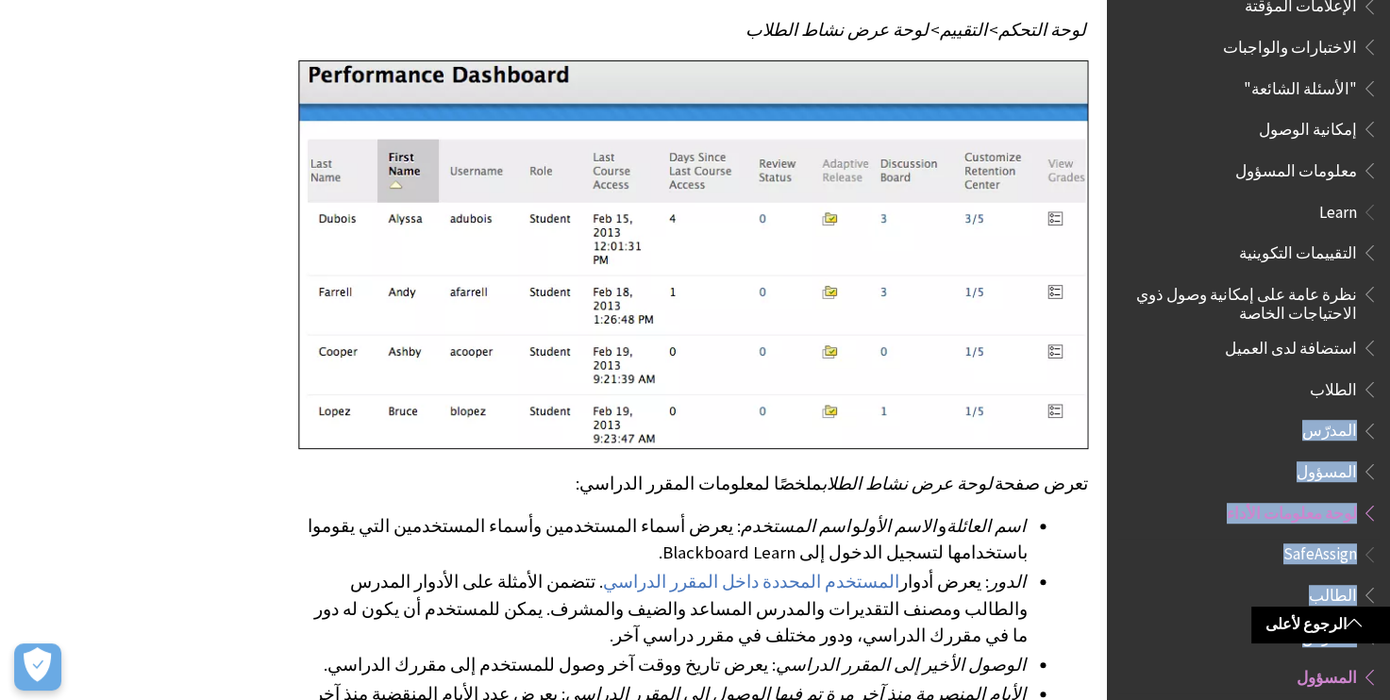
drag, startPoint x: 1153, startPoint y: 609, endPoint x: 1225, endPoint y: 389, distance: 232.4
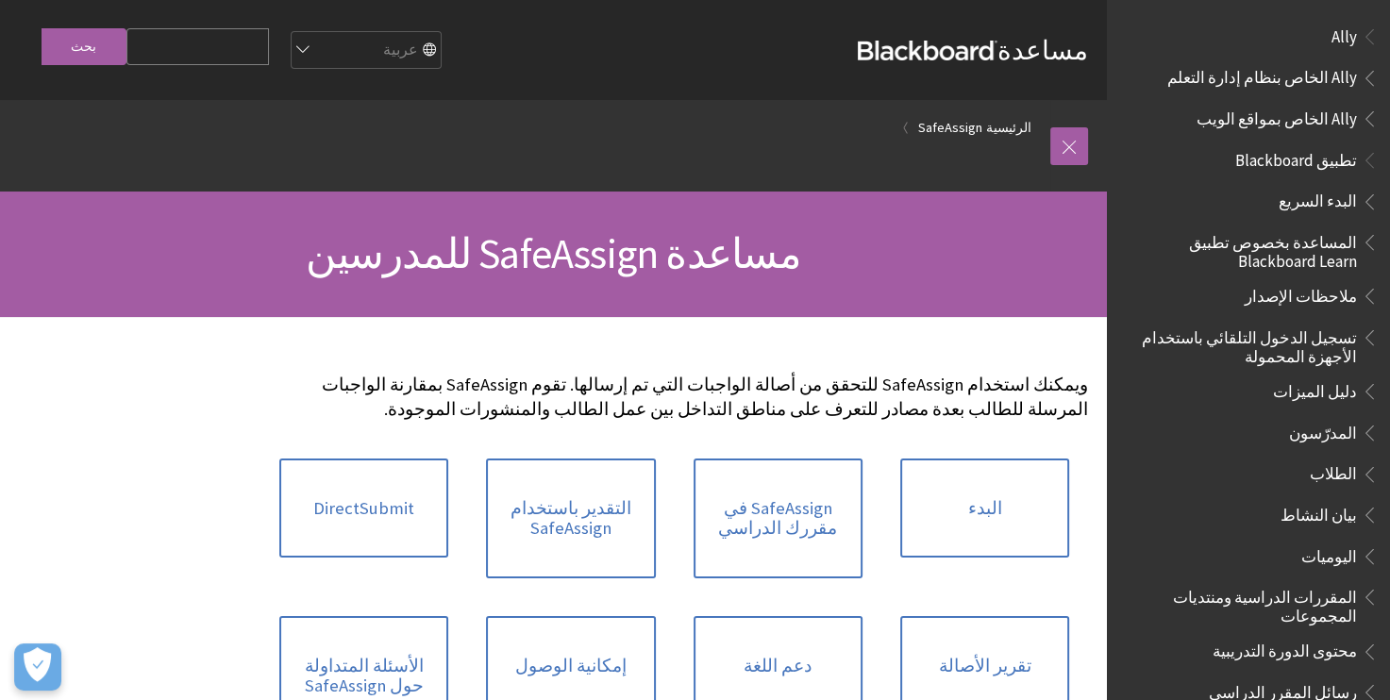
scroll to position [1346, 0]
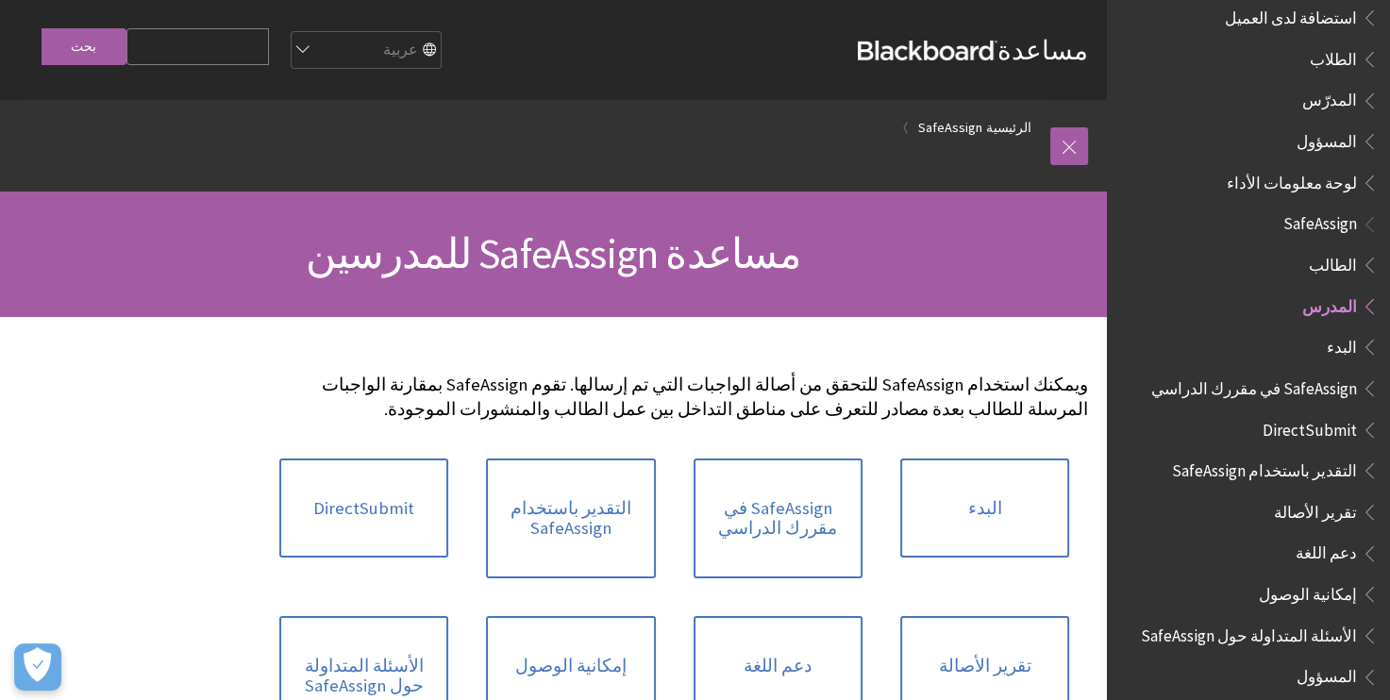
drag, startPoint x: 0, startPoint y: 0, endPoint x: 955, endPoint y: 241, distance: 984.7
click at [955, 241] on h1 "مساعدة SafeAssign للمدرسين" at bounding box center [553, 254] width 1069 height 50
click at [1061, 153] on link at bounding box center [1069, 146] width 38 height 38
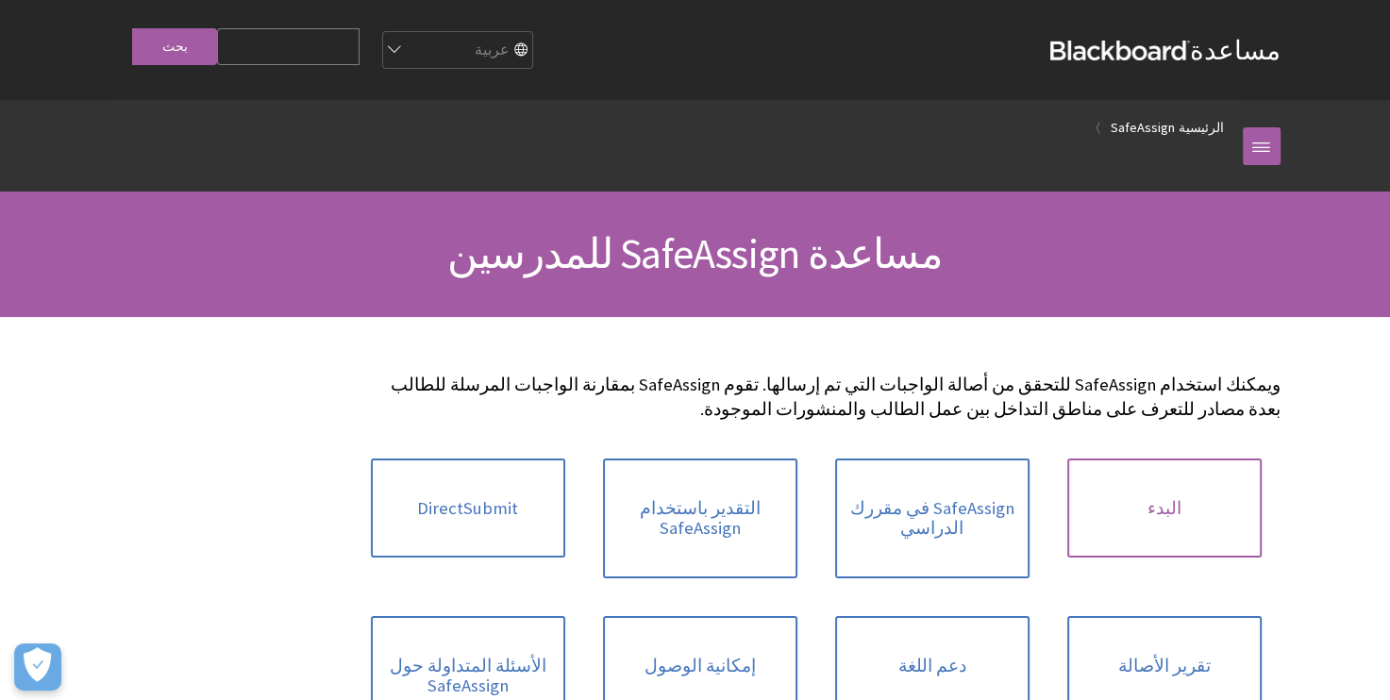
click at [1158, 499] on link "البدء" at bounding box center [1164, 508] width 194 height 100
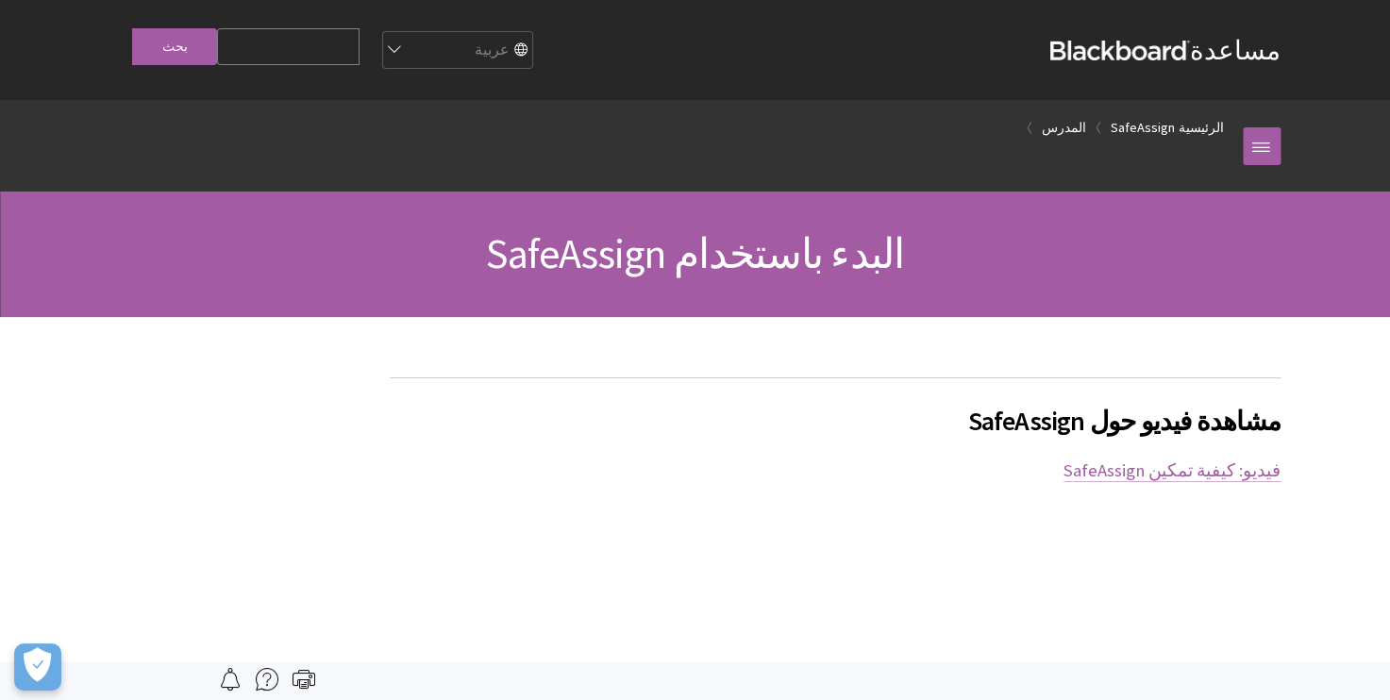
scroll to position [1346, 0]
click at [1200, 129] on link "الرئيسية" at bounding box center [1200, 128] width 45 height 24
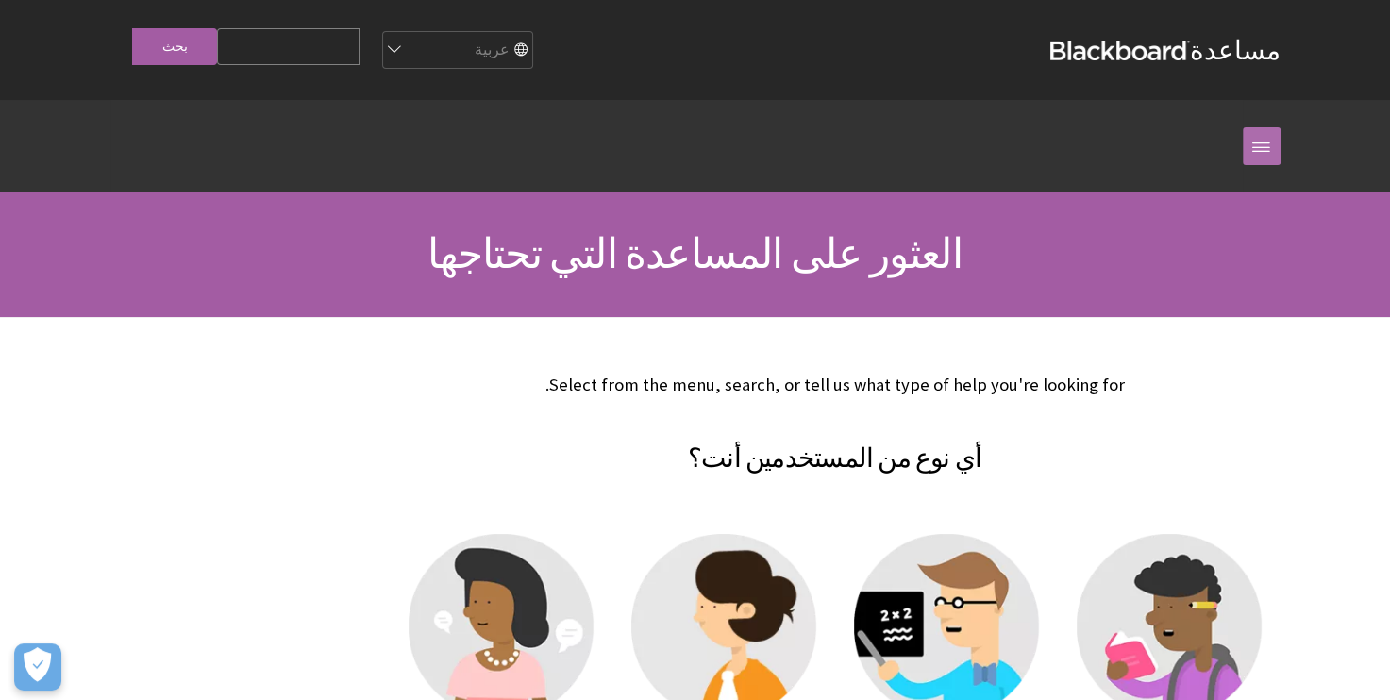
click at [1257, 155] on link at bounding box center [1261, 146] width 38 height 38
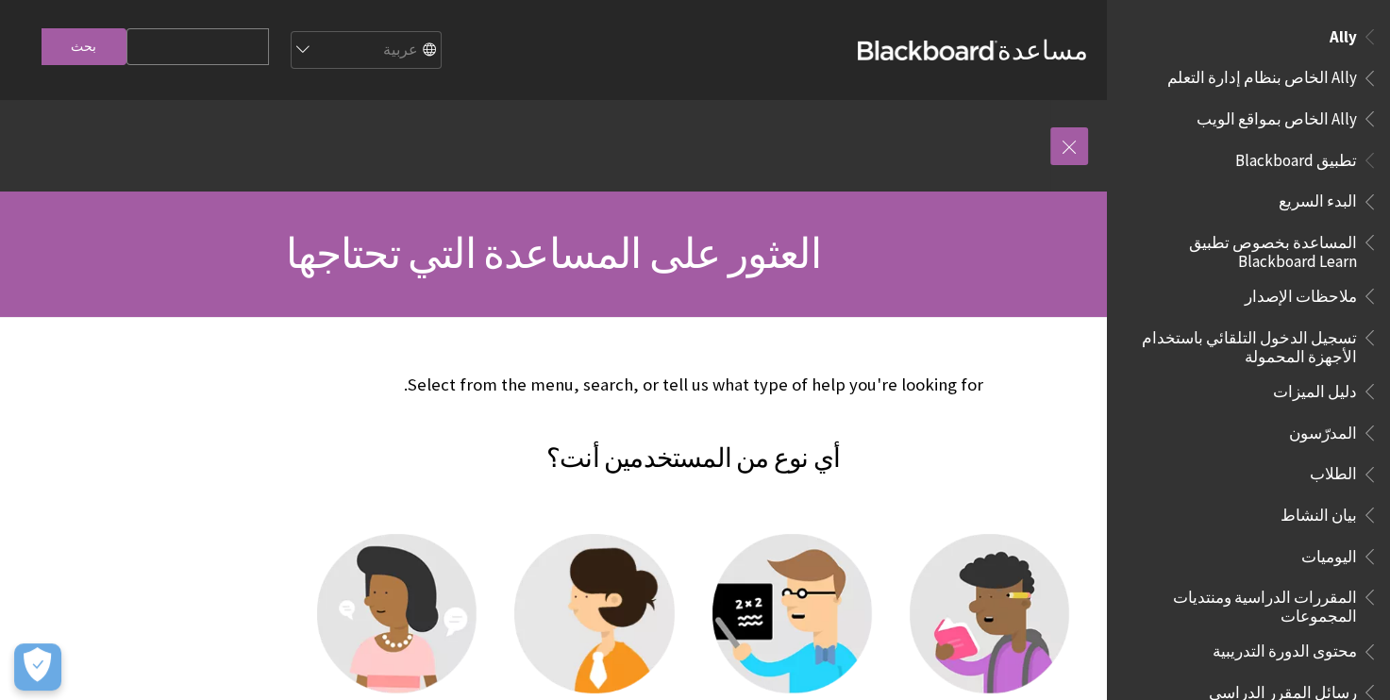
click at [1284, 40] on span "Ally" at bounding box center [1248, 37] width 260 height 32
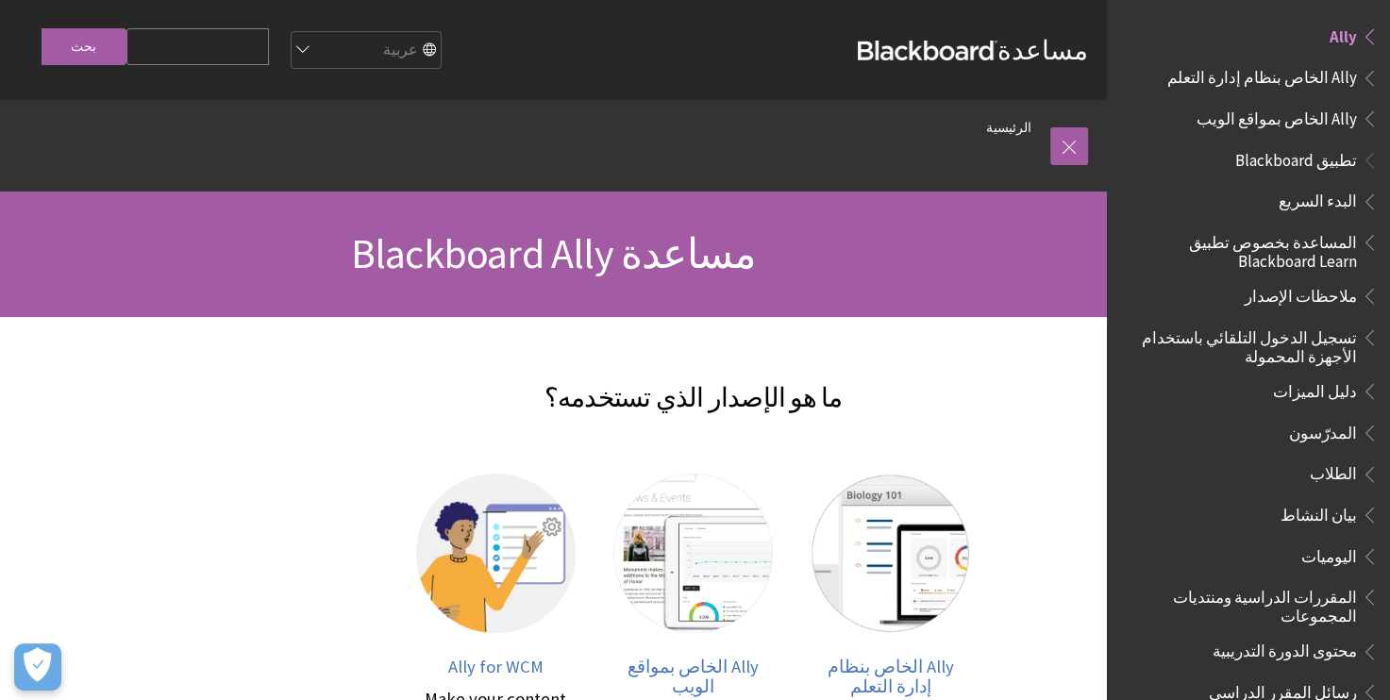
click at [957, 284] on div "مساعدة Blackboard Ally" at bounding box center [553, 253] width 1107 height 125
click at [855, 383] on h2 "ما هو الإصدار الذي تستخدمه؟" at bounding box center [693, 386] width 790 height 62
click at [1062, 141] on link at bounding box center [1069, 146] width 38 height 38
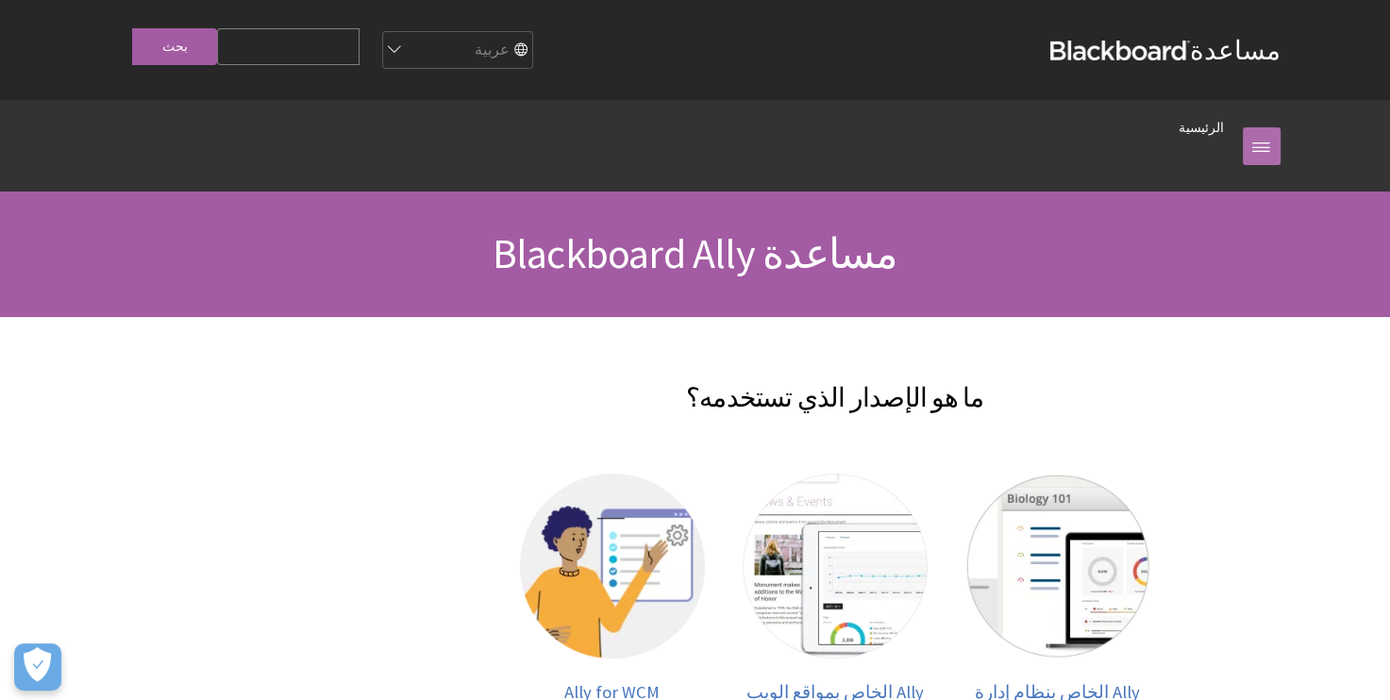
click at [1253, 157] on link at bounding box center [1261, 146] width 38 height 38
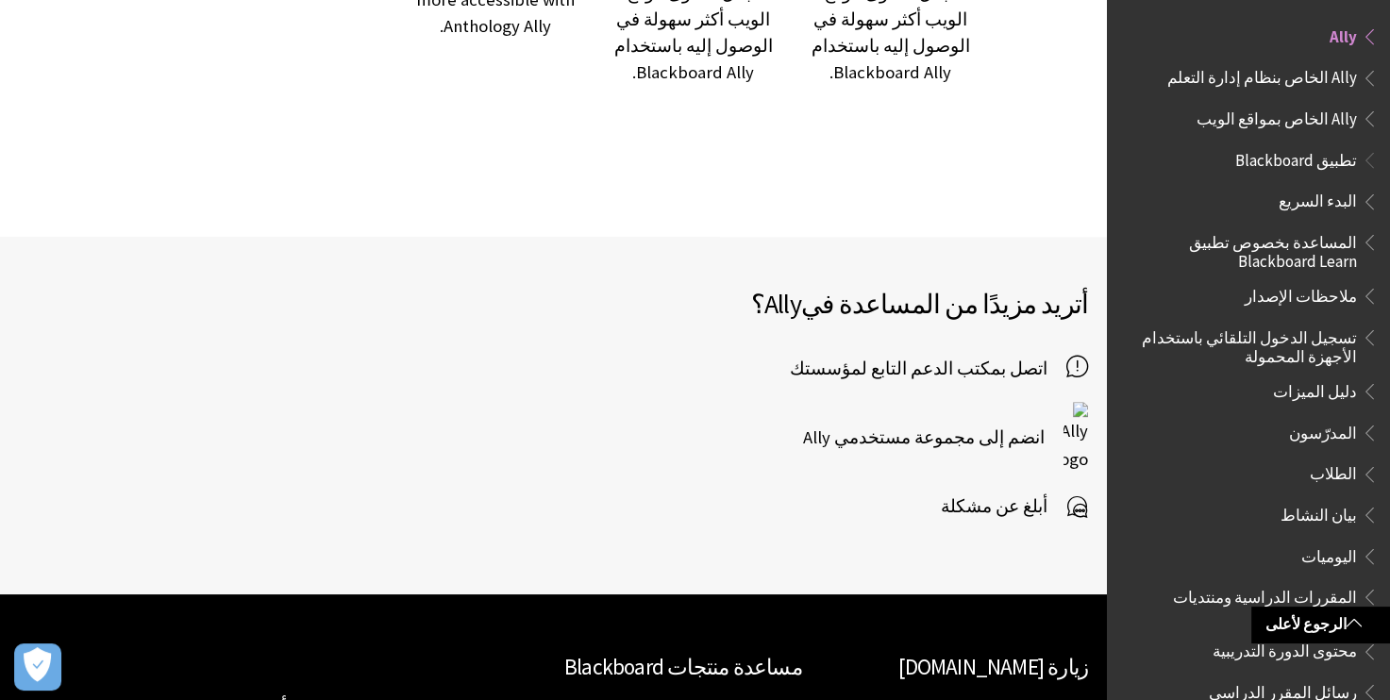
scroll to position [787, 0]
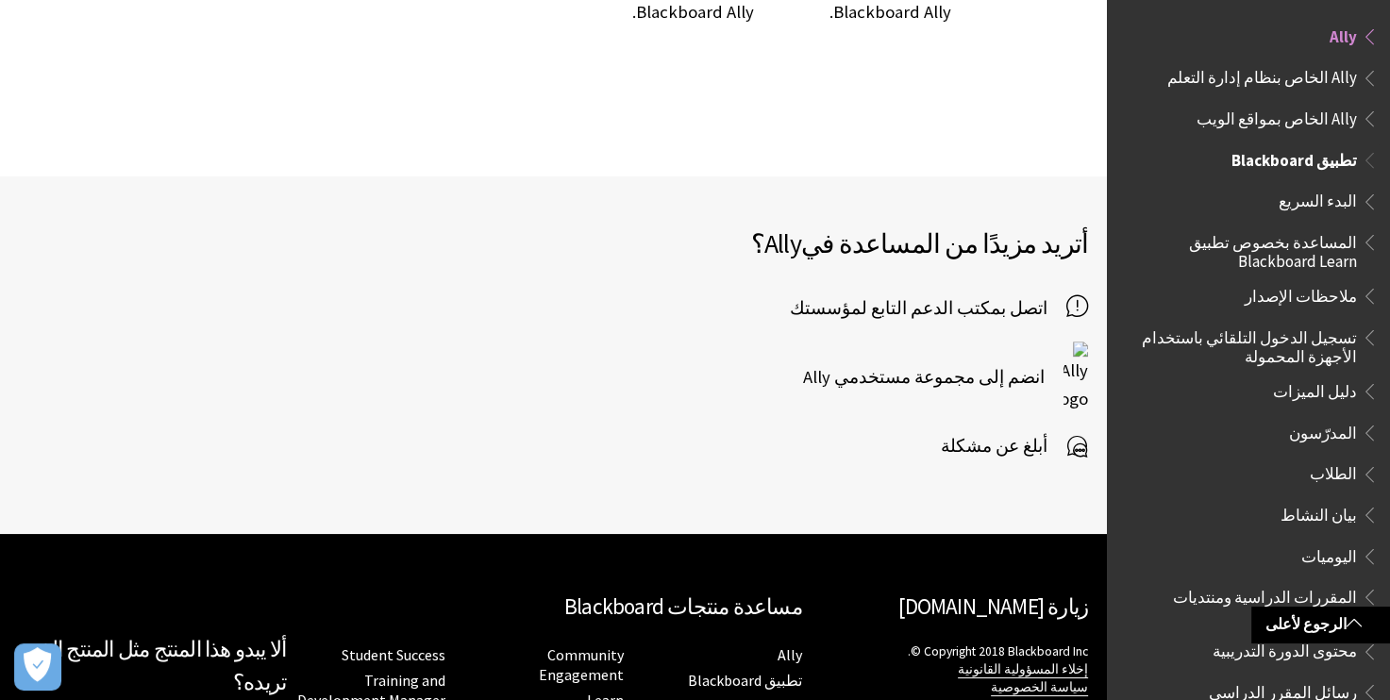
click at [1324, 472] on span "الطلاب" at bounding box center [1332, 470] width 47 height 25
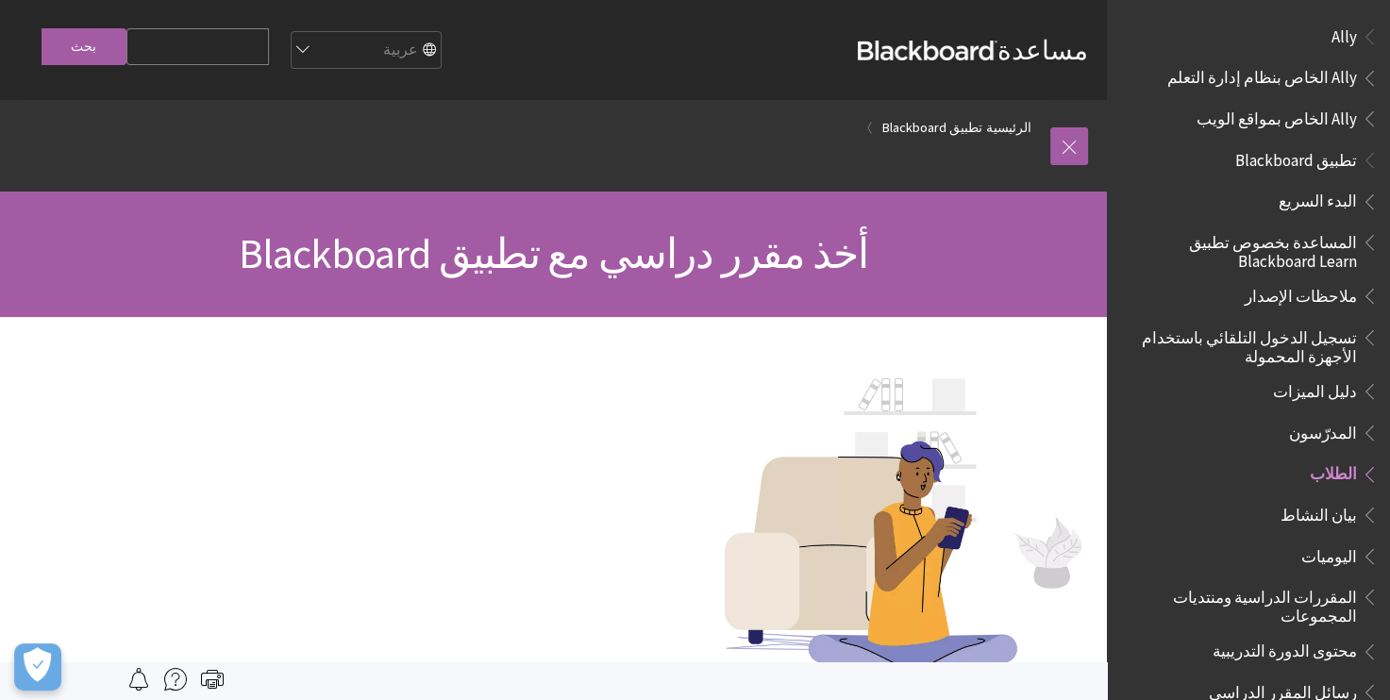
scroll to position [429, 0]
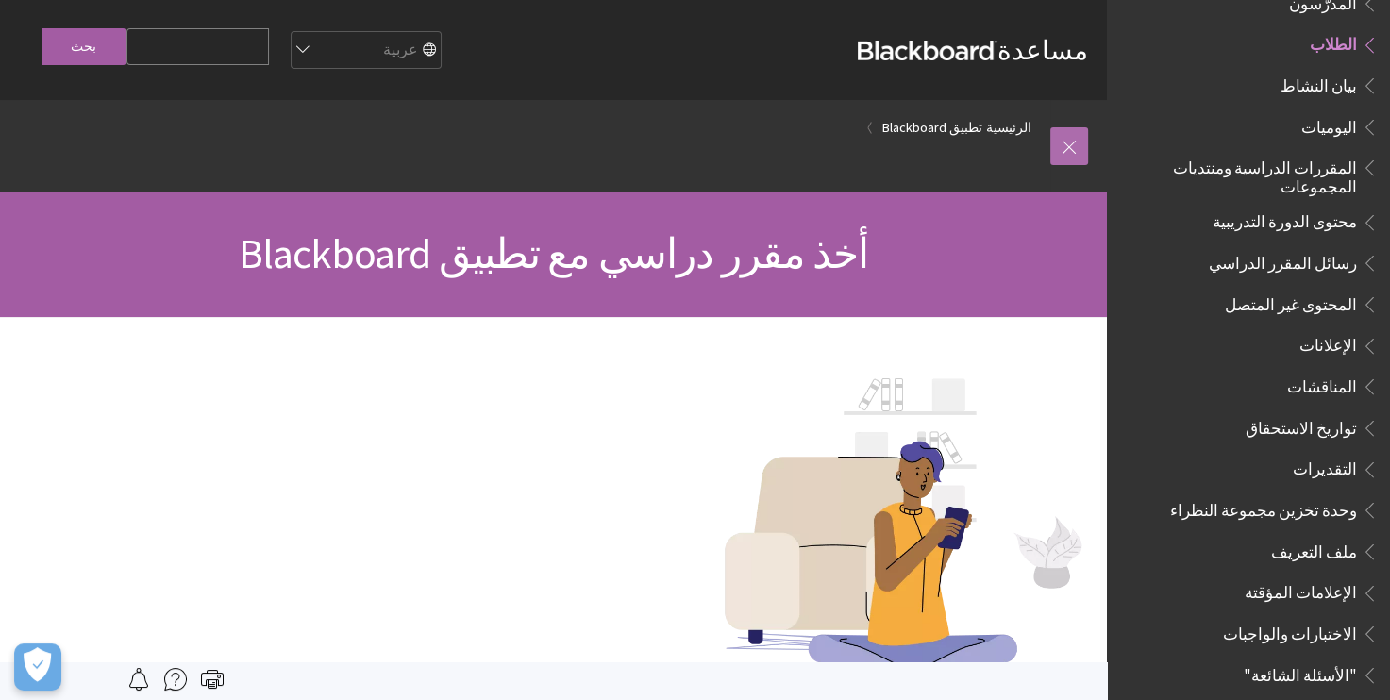
click at [1068, 148] on link at bounding box center [1069, 146] width 38 height 38
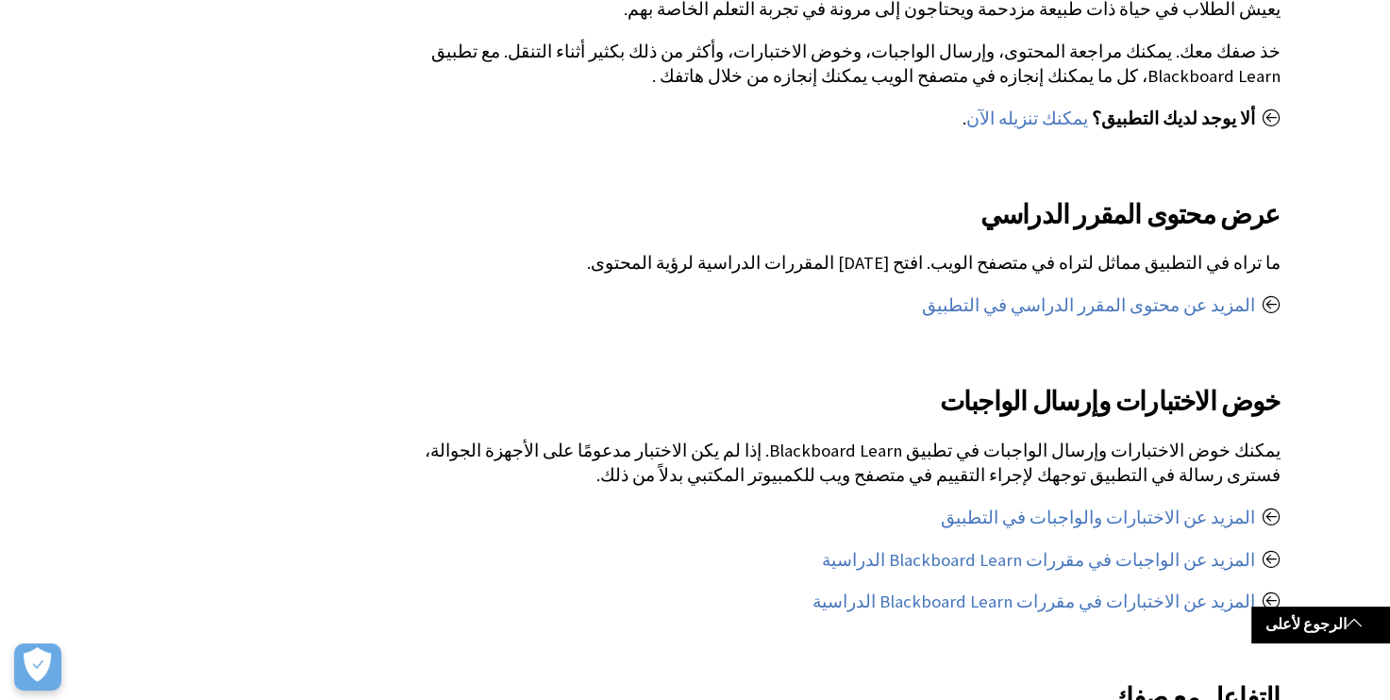
scroll to position [788, 0]
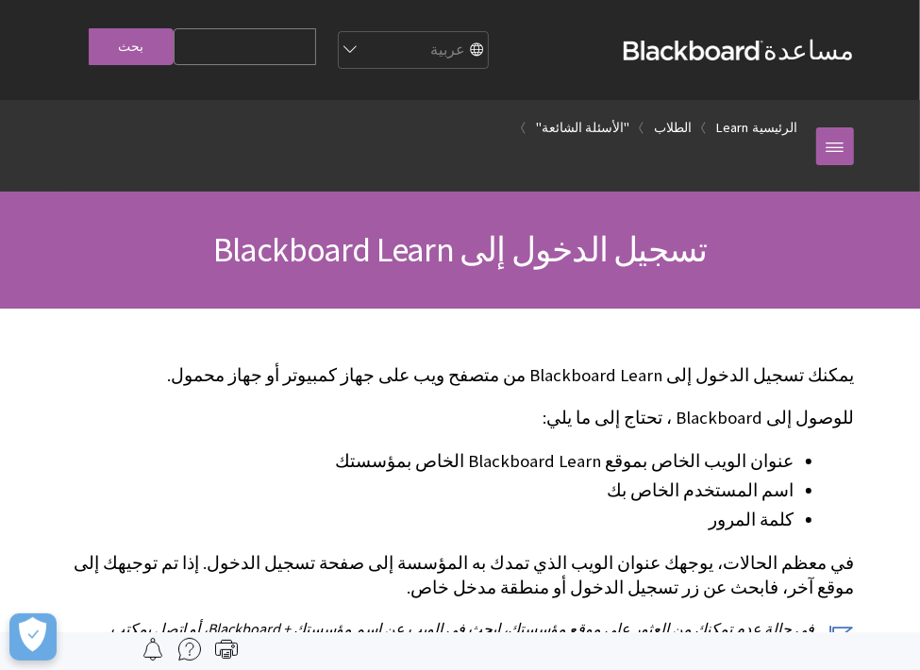
scroll to position [1512, 0]
